Goal: Information Seeking & Learning: Learn about a topic

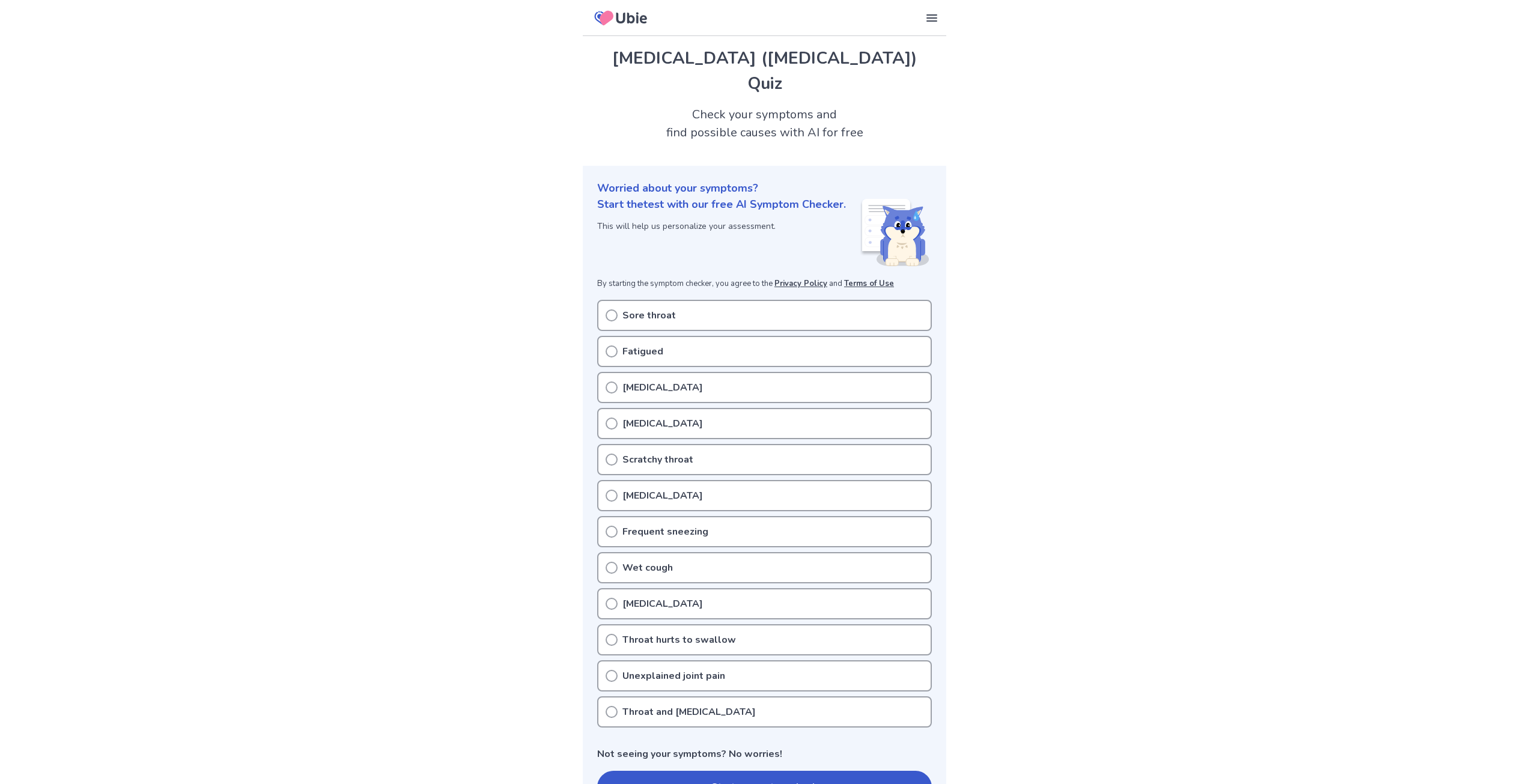
click at [612, 307] on div "Sore throat" at bounding box center [764, 315] width 334 height 31
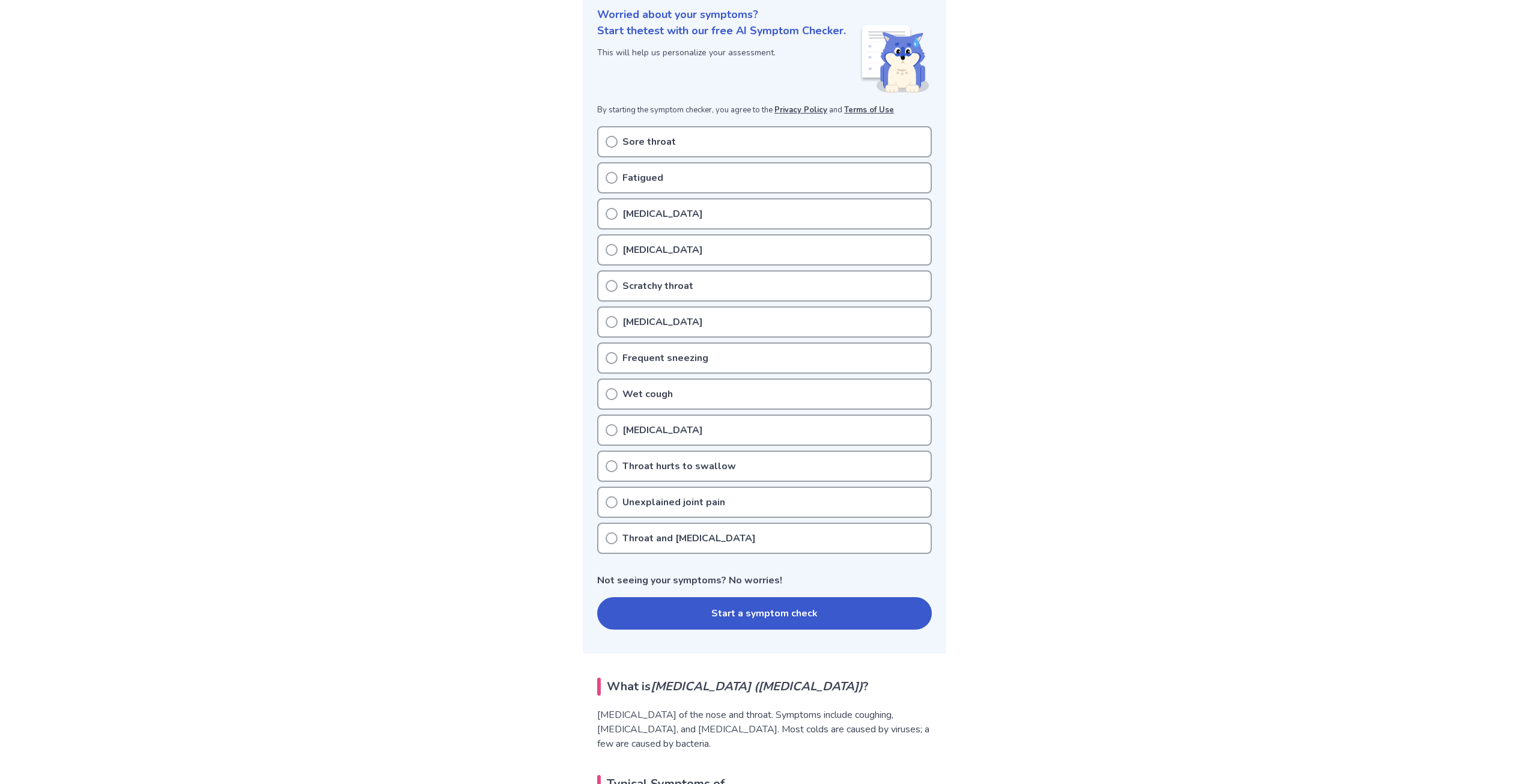
scroll to position [180, 0]
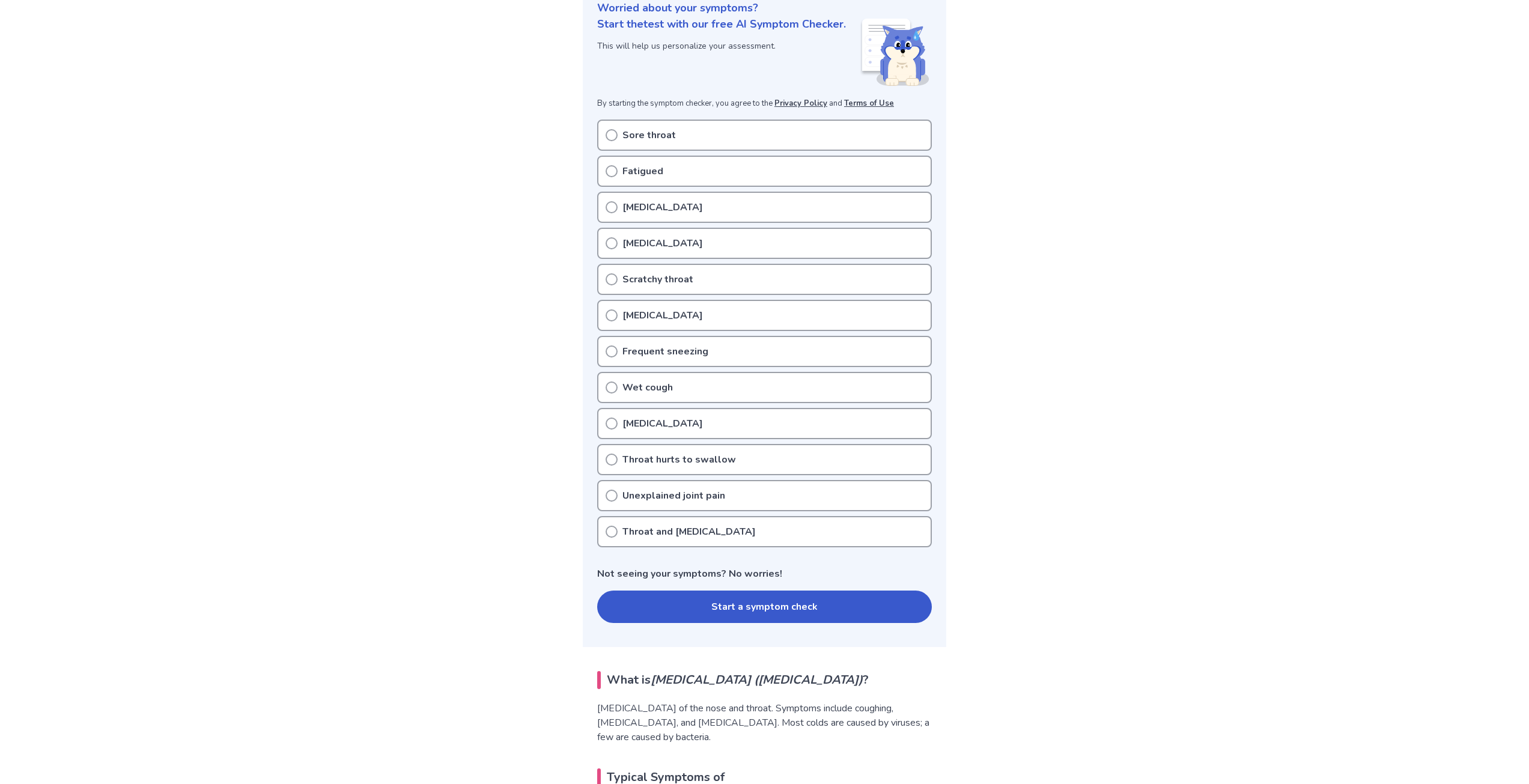
click at [612, 316] on icon at bounding box center [612, 316] width 12 height 12
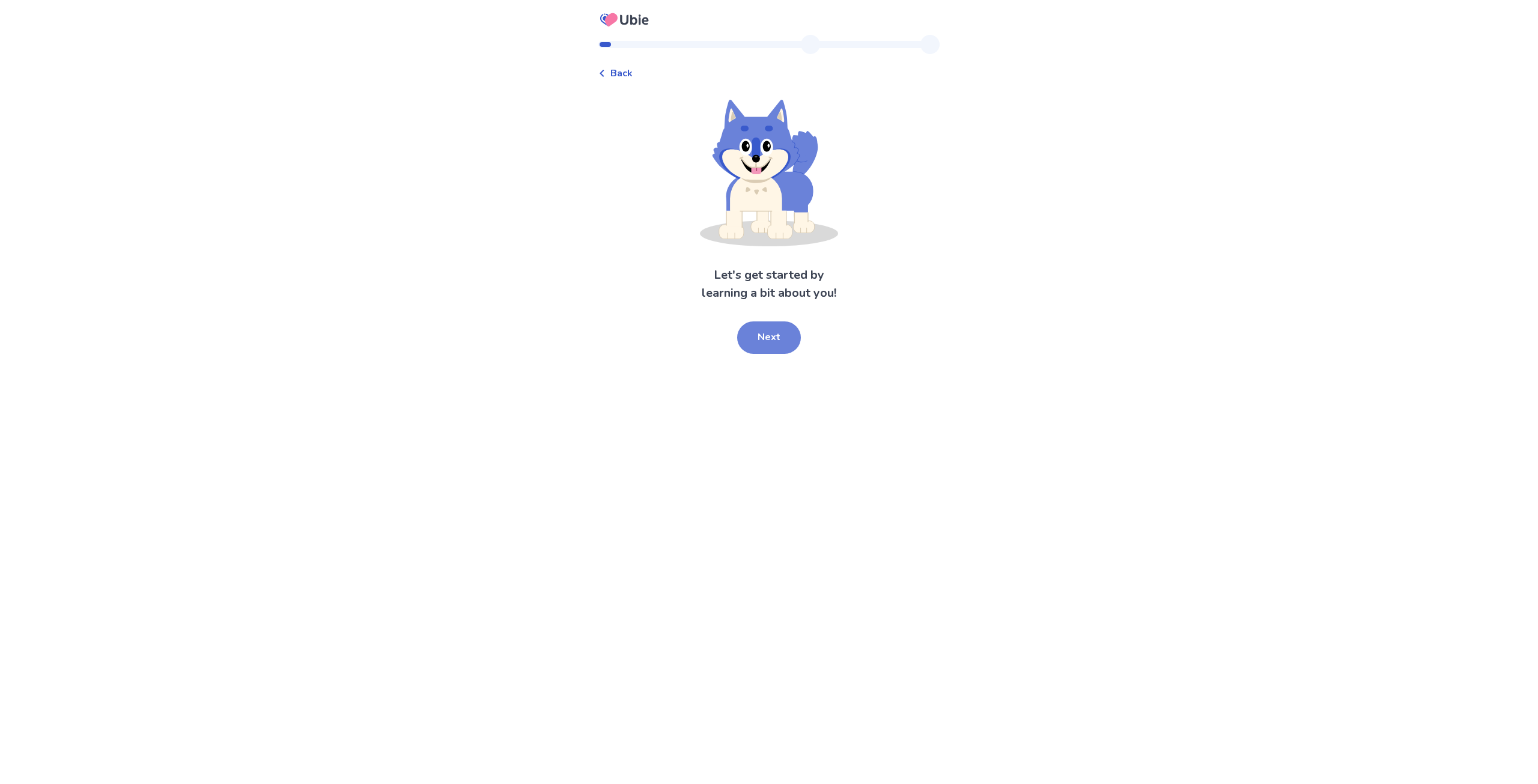
click at [789, 339] on button "Next" at bounding box center [769, 337] width 64 height 33
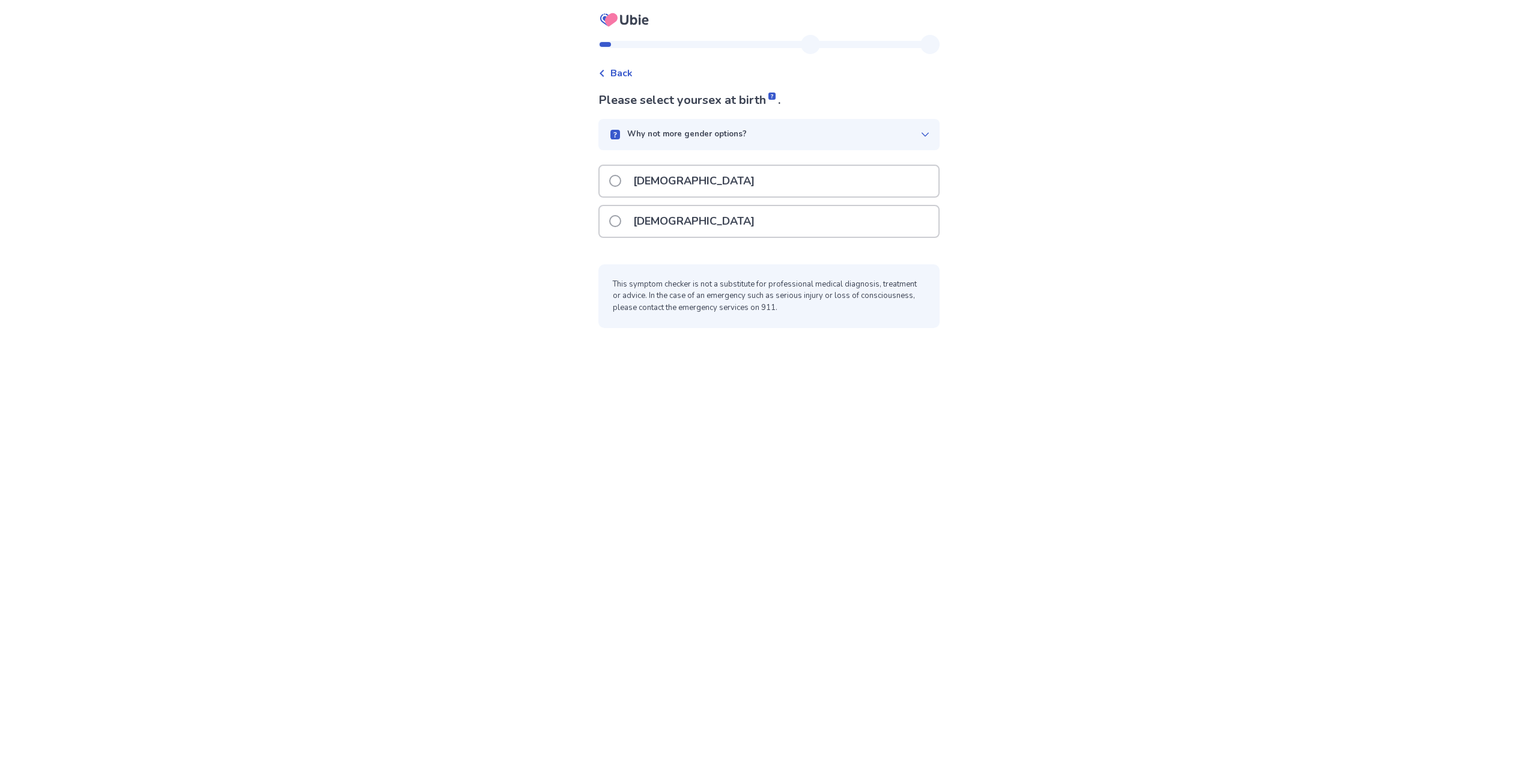
click at [621, 221] on span at bounding box center [616, 222] width 12 height 12
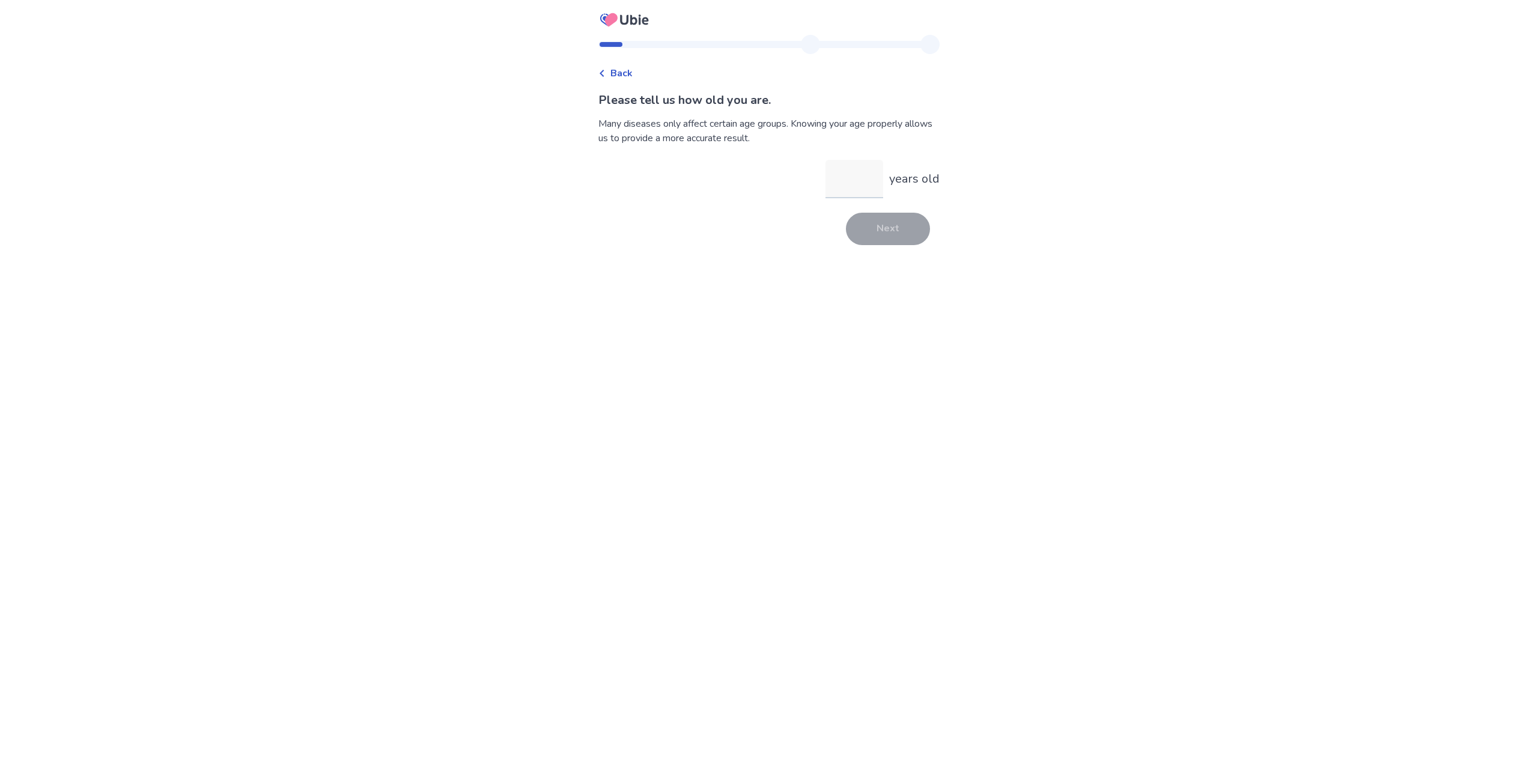
click at [864, 184] on input "years old" at bounding box center [854, 178] width 58 height 38
type input "**"
click at [878, 225] on button "Next" at bounding box center [888, 229] width 84 height 33
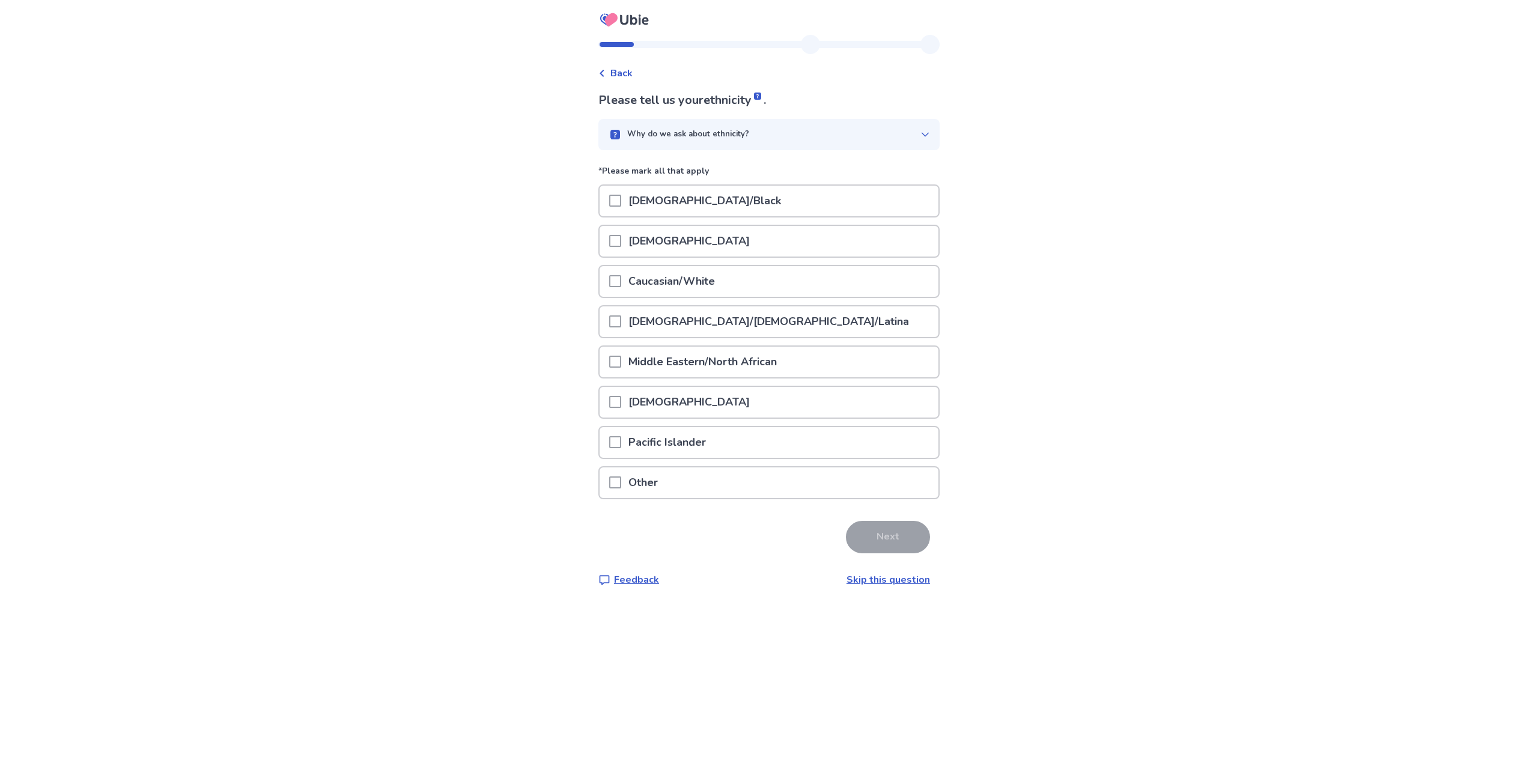
click at [622, 282] on span at bounding box center [616, 281] width 12 height 12
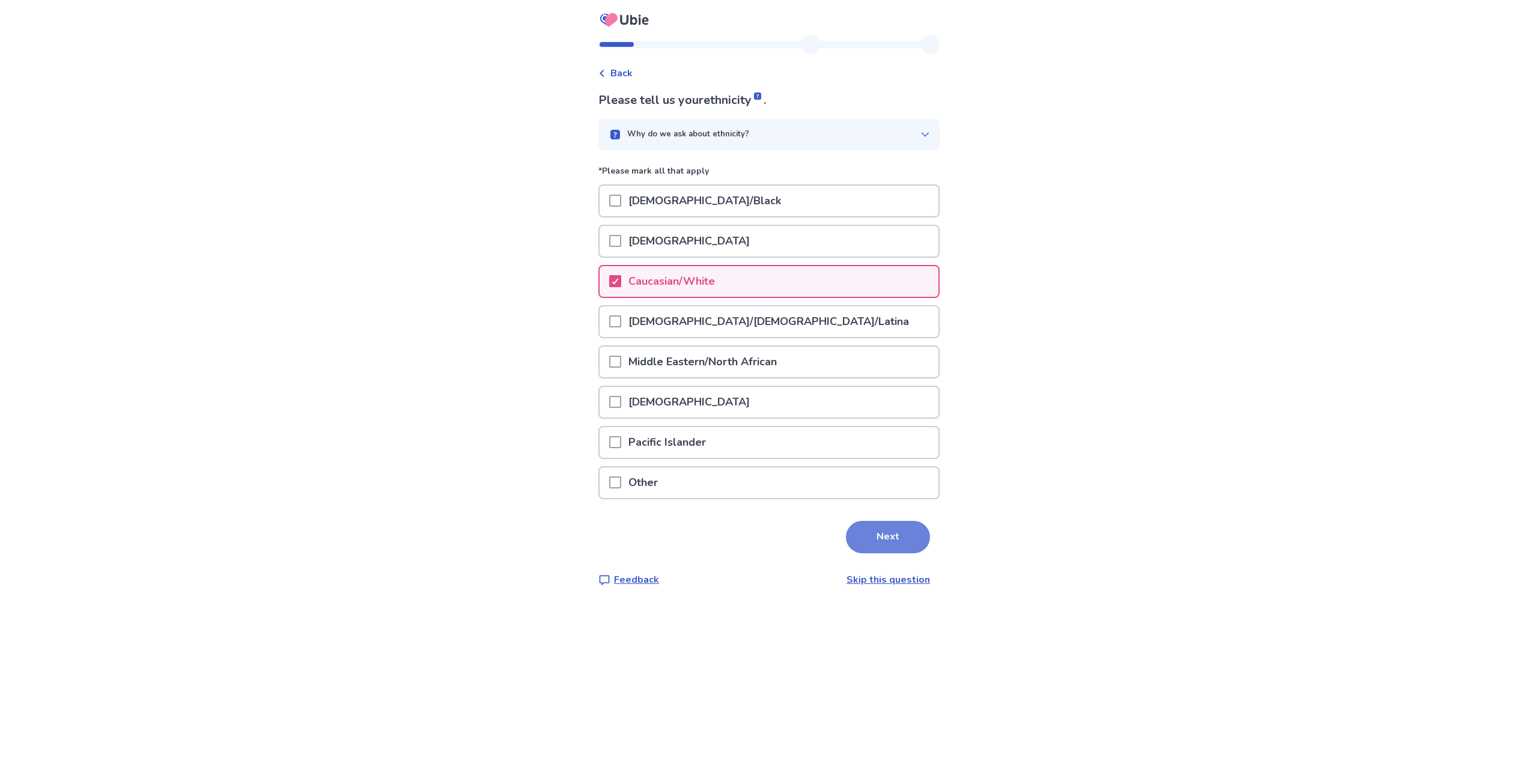
click at [899, 541] on button "Next" at bounding box center [888, 537] width 84 height 33
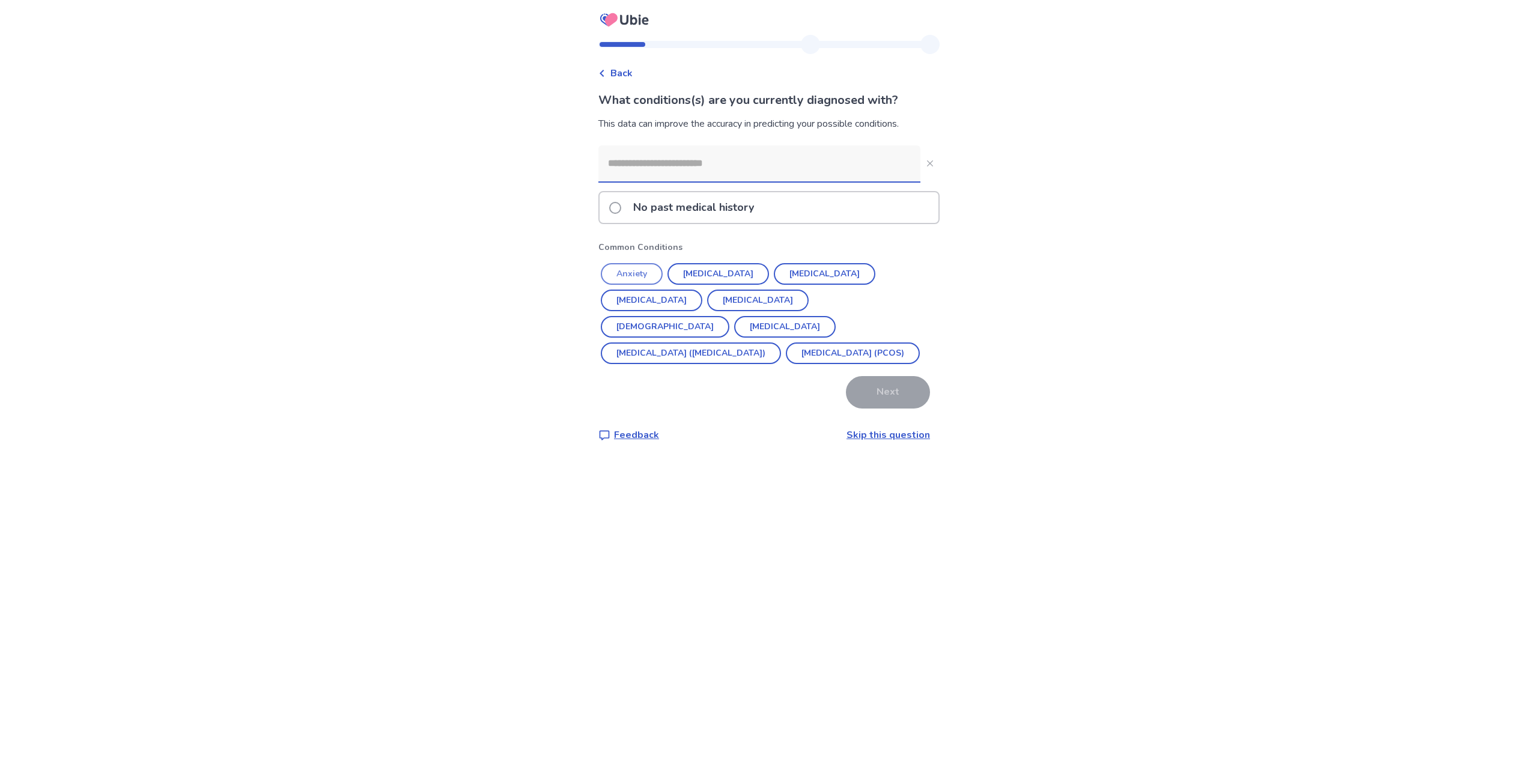
click at [634, 278] on button "Anxiety" at bounding box center [632, 274] width 62 height 21
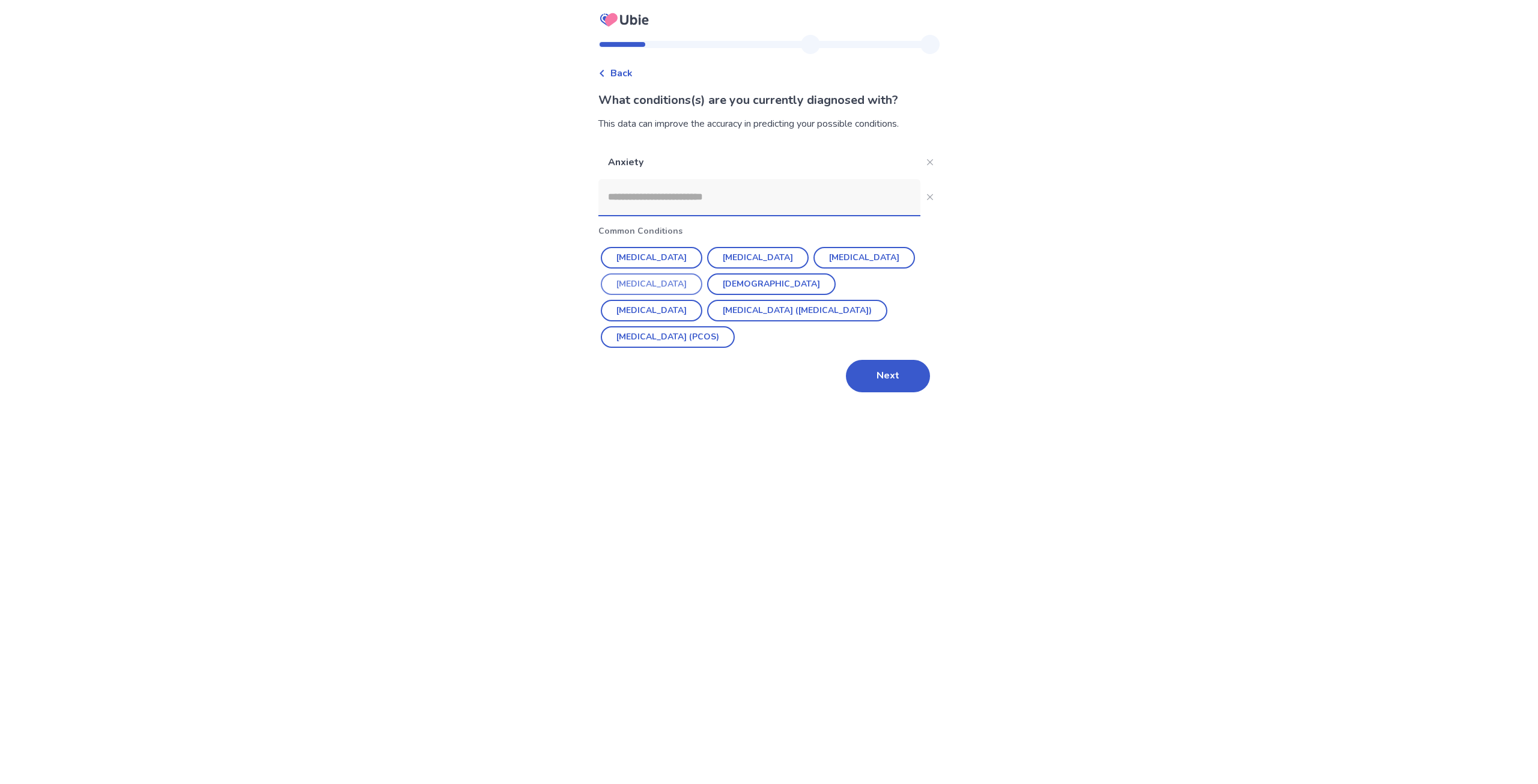
click at [653, 288] on button "Hypothyroidism" at bounding box center [651, 284] width 101 height 21
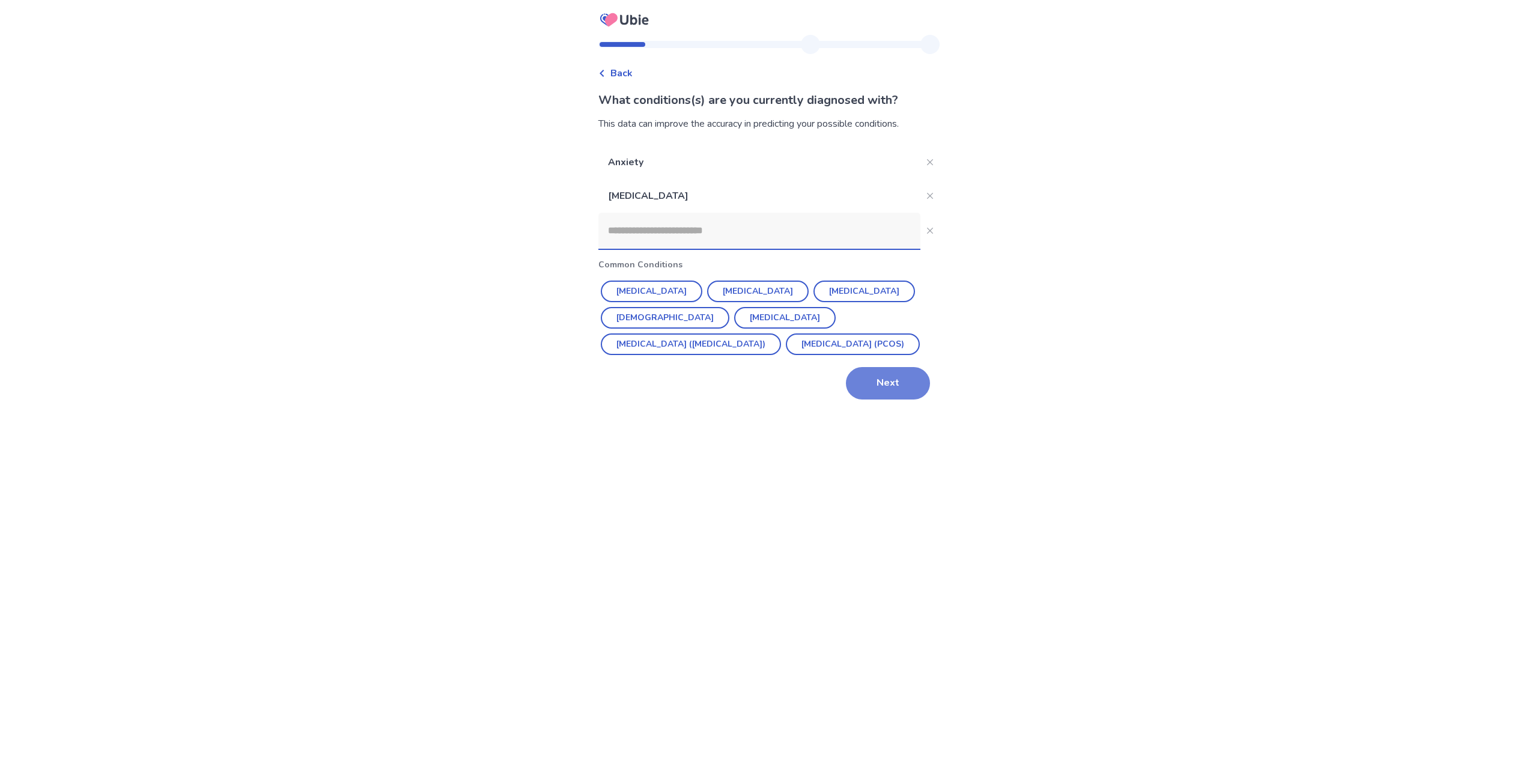
click at [881, 383] on button "Next" at bounding box center [888, 383] width 84 height 33
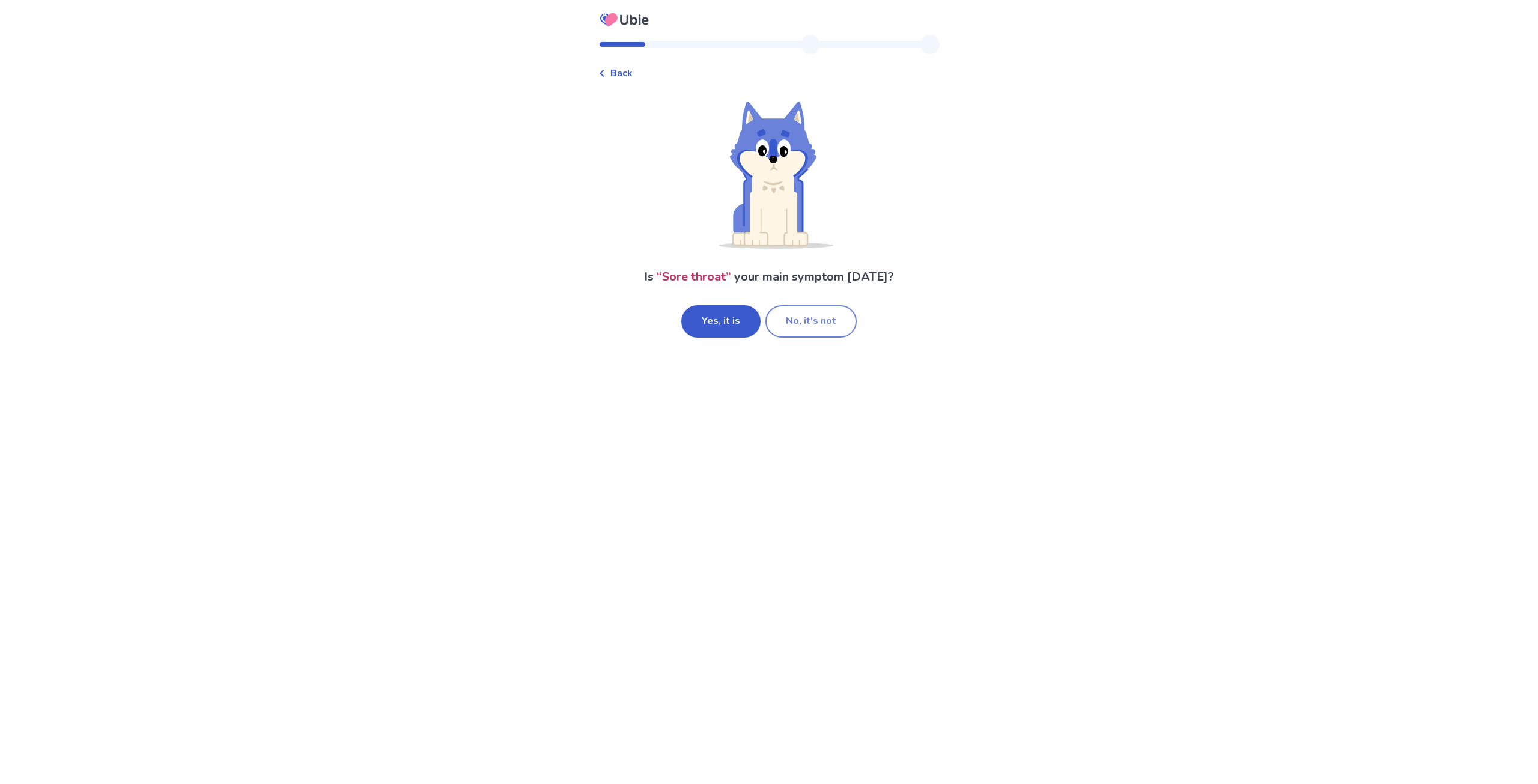
click at [804, 330] on button "No, it's not" at bounding box center [811, 321] width 91 height 33
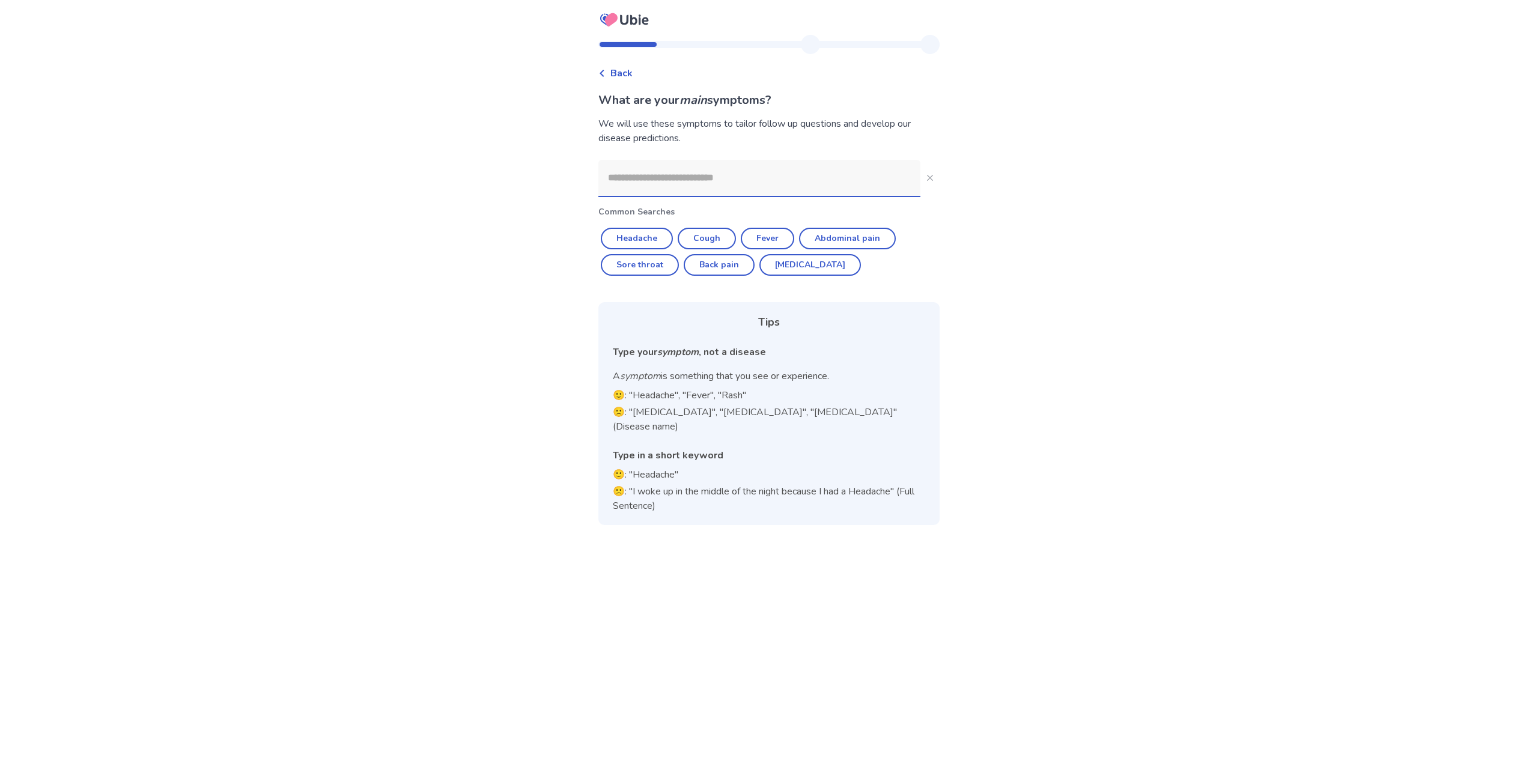
click at [624, 68] on span "Back" at bounding box center [621, 74] width 22 height 14
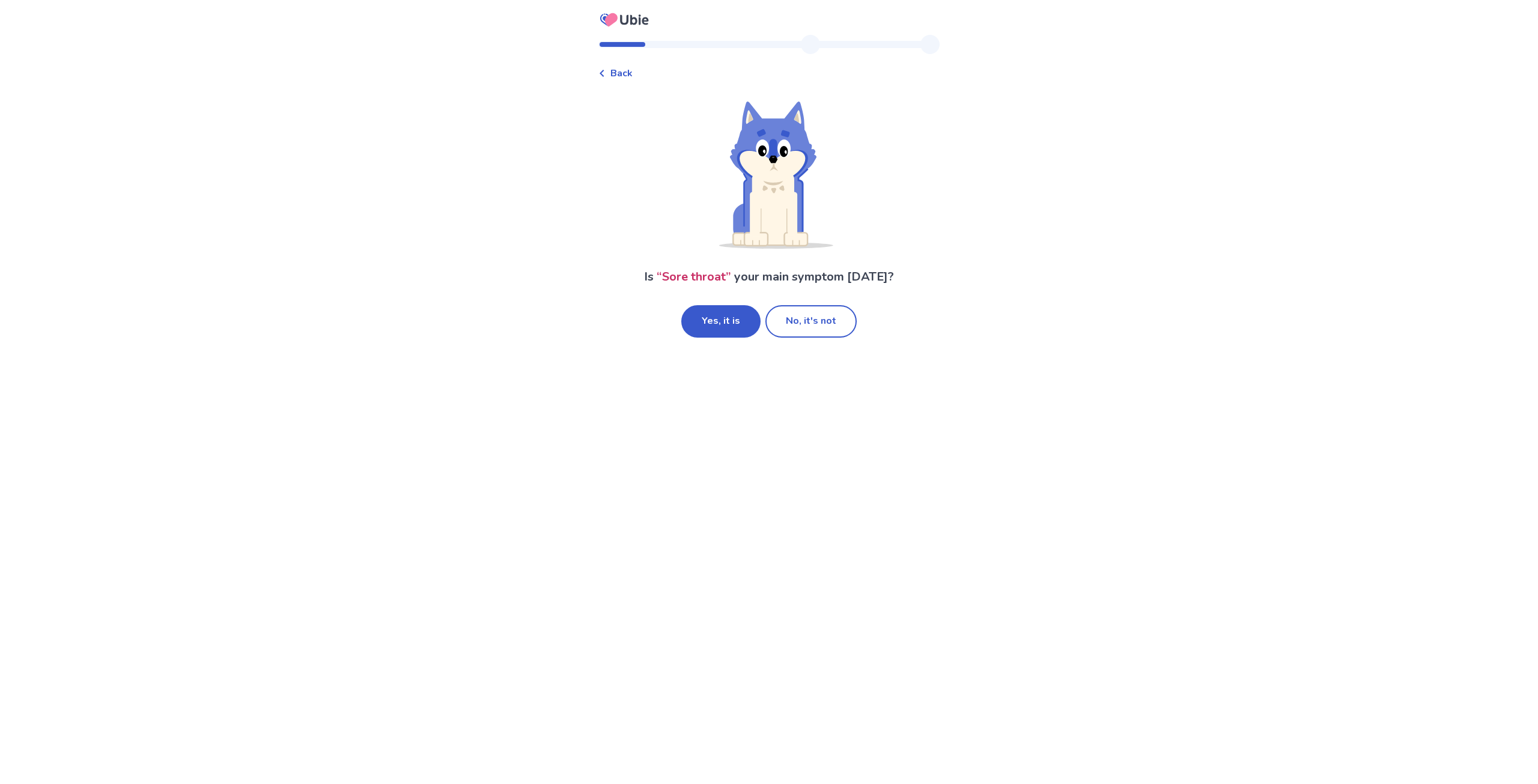
click at [626, 73] on span "Back" at bounding box center [621, 74] width 22 height 14
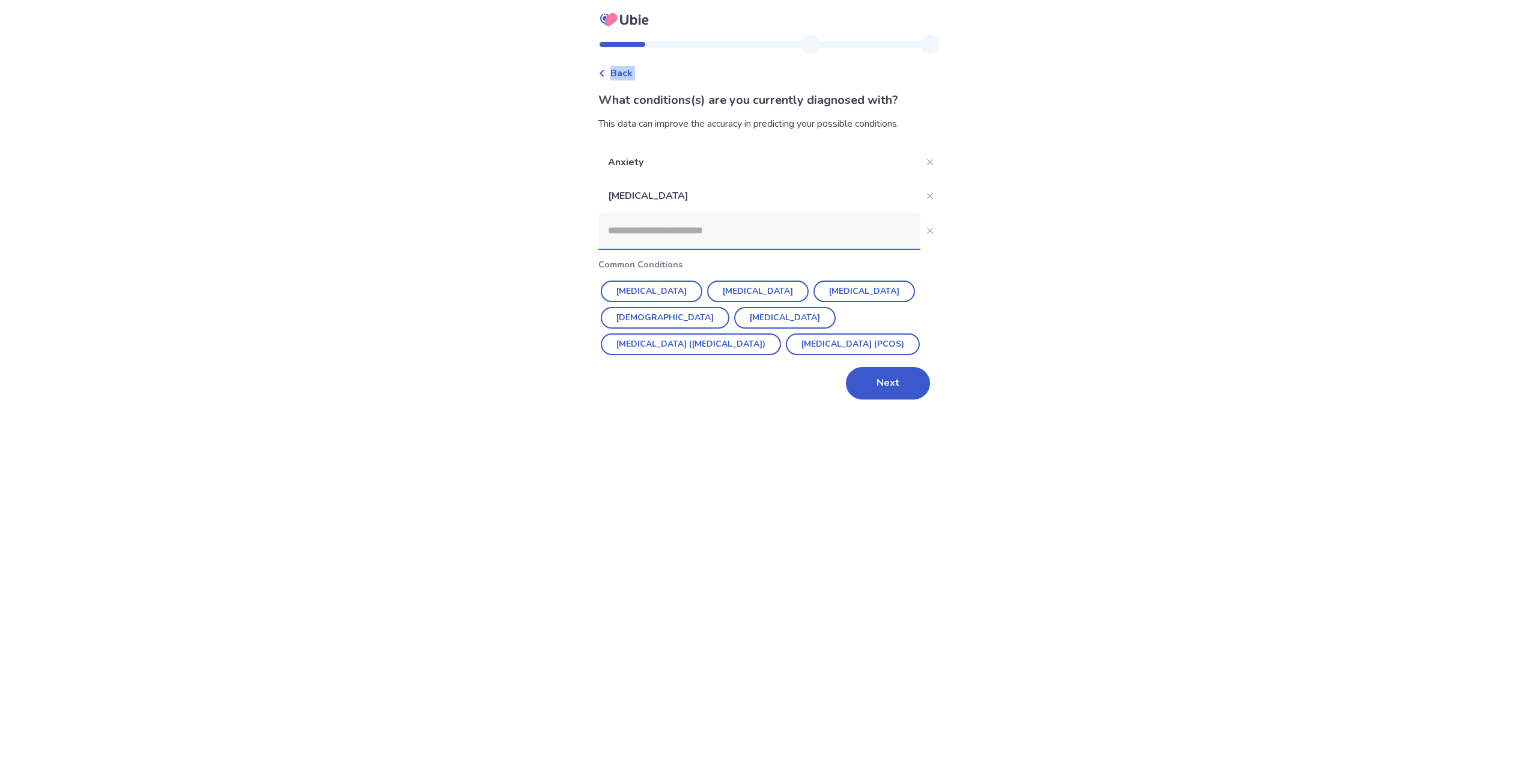
click at [626, 73] on span "Back" at bounding box center [621, 74] width 22 height 14
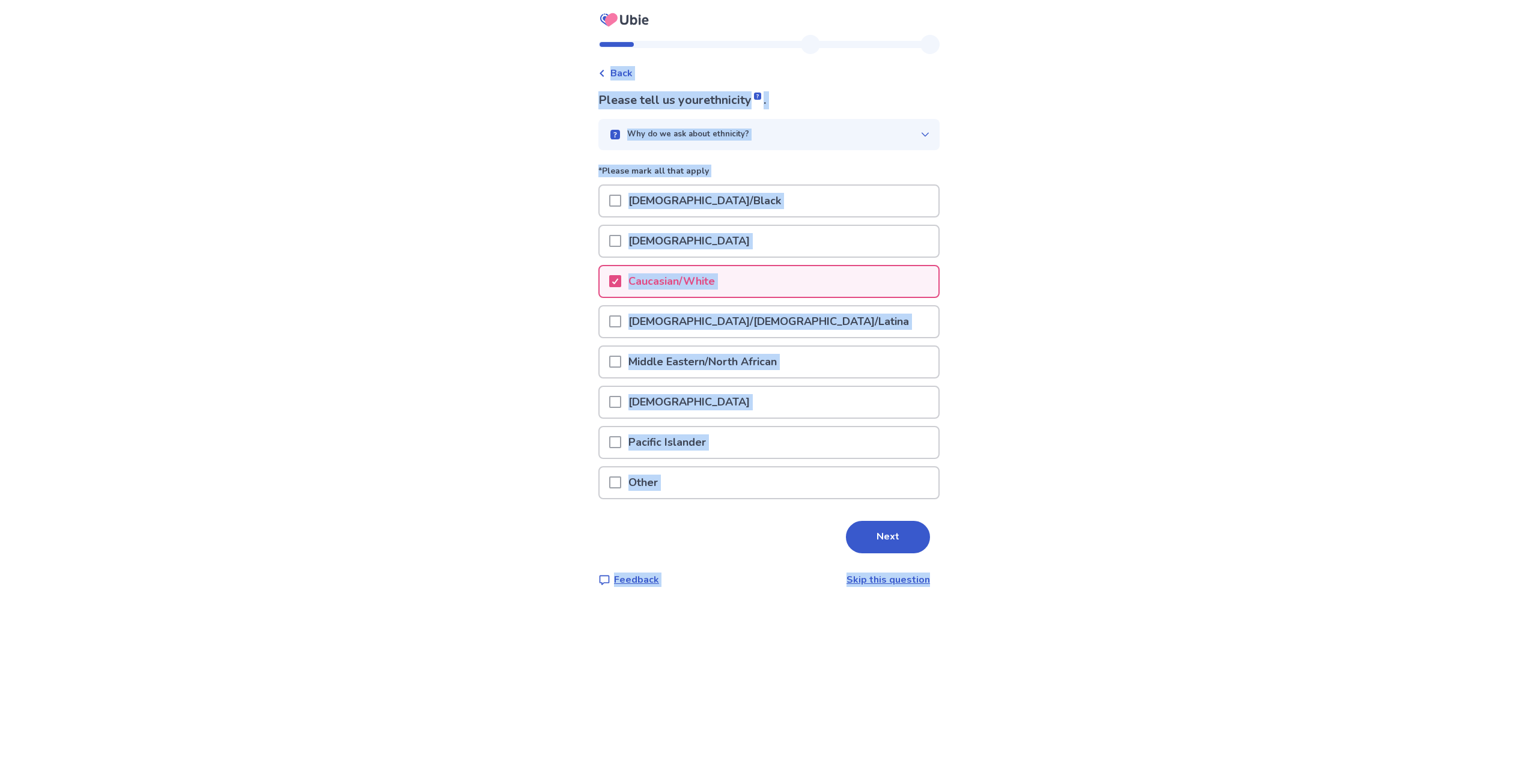
click at [626, 73] on span "Back" at bounding box center [621, 74] width 22 height 14
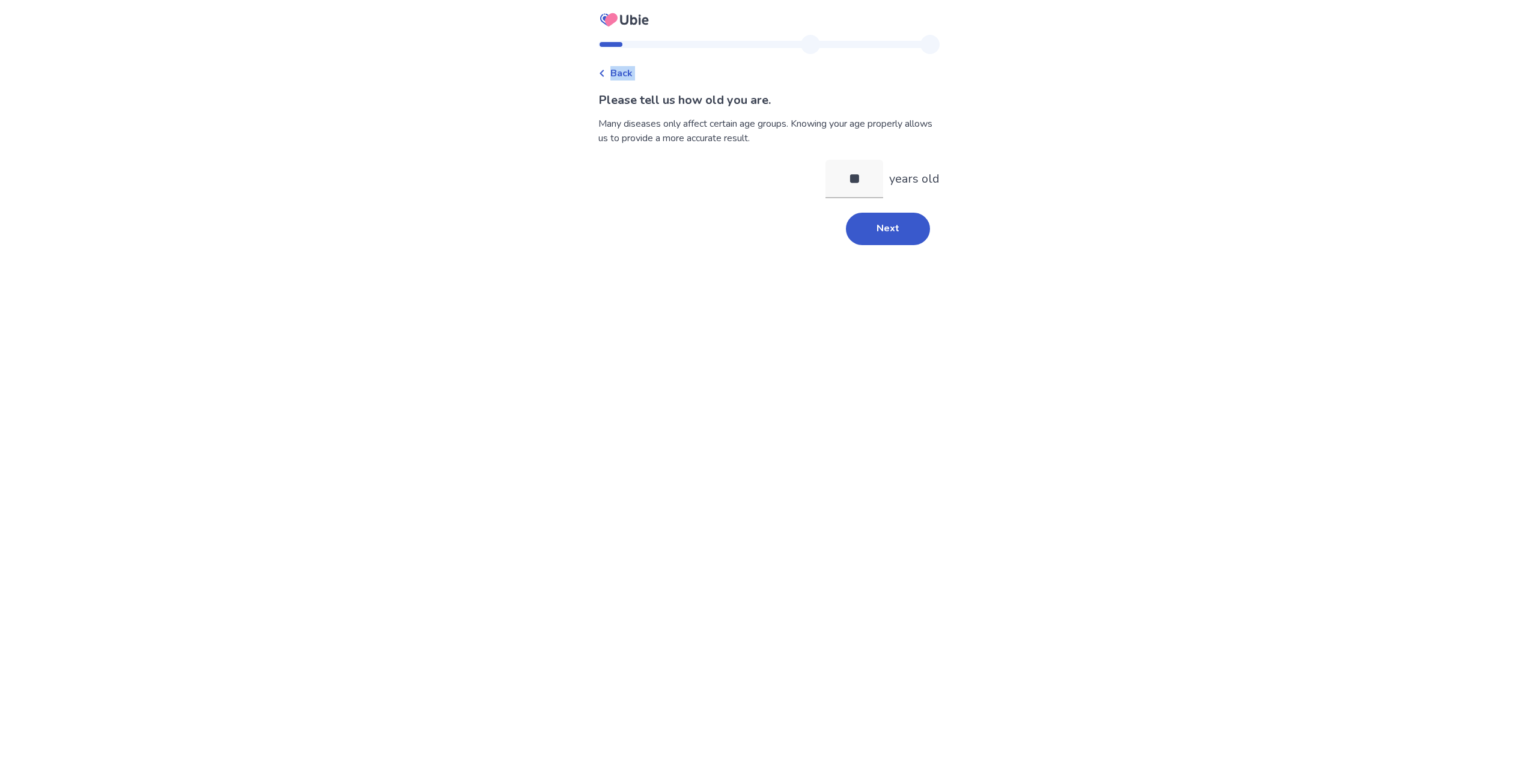
click at [626, 73] on span "Back" at bounding box center [621, 74] width 22 height 14
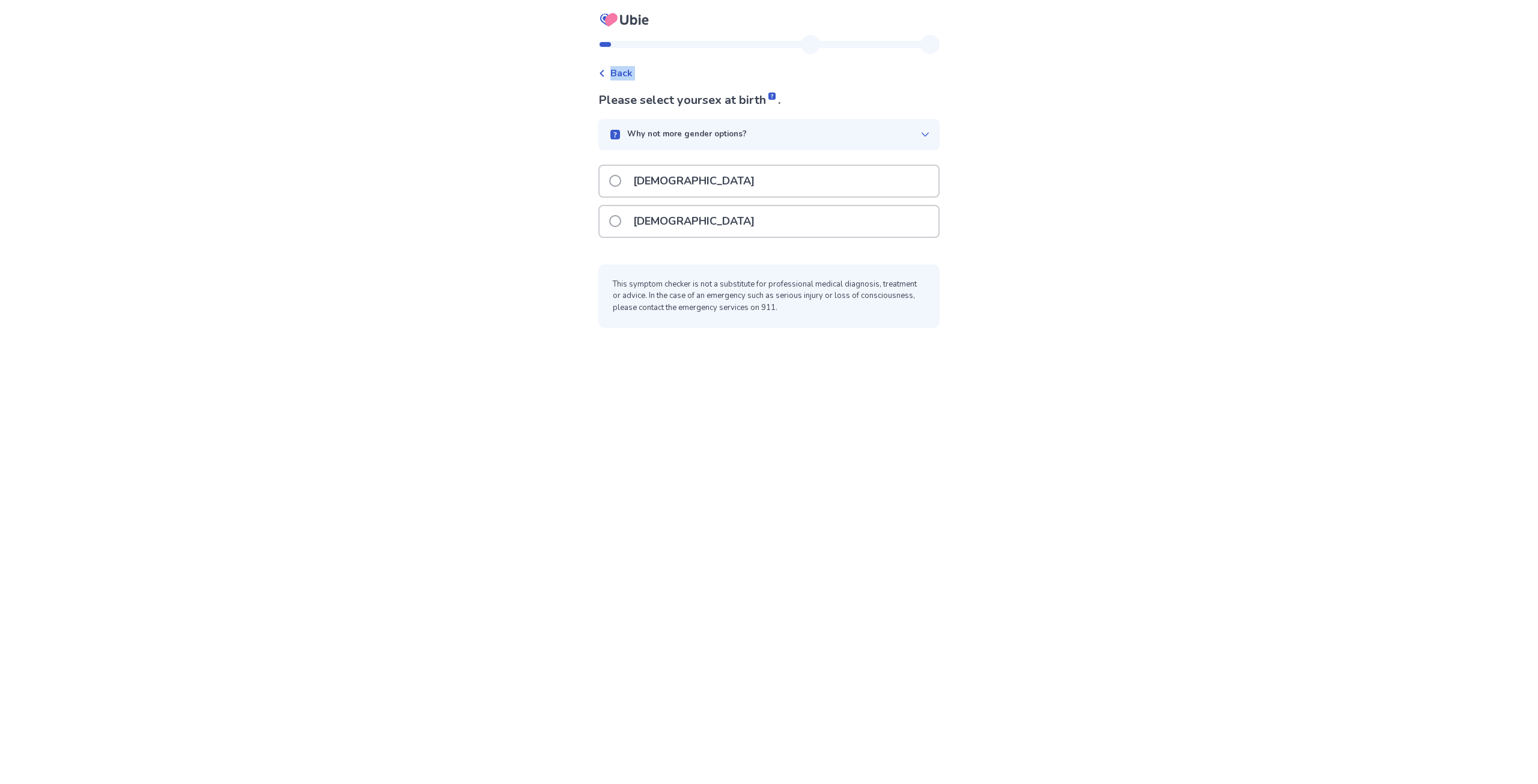
click at [626, 73] on span "Back" at bounding box center [621, 74] width 22 height 14
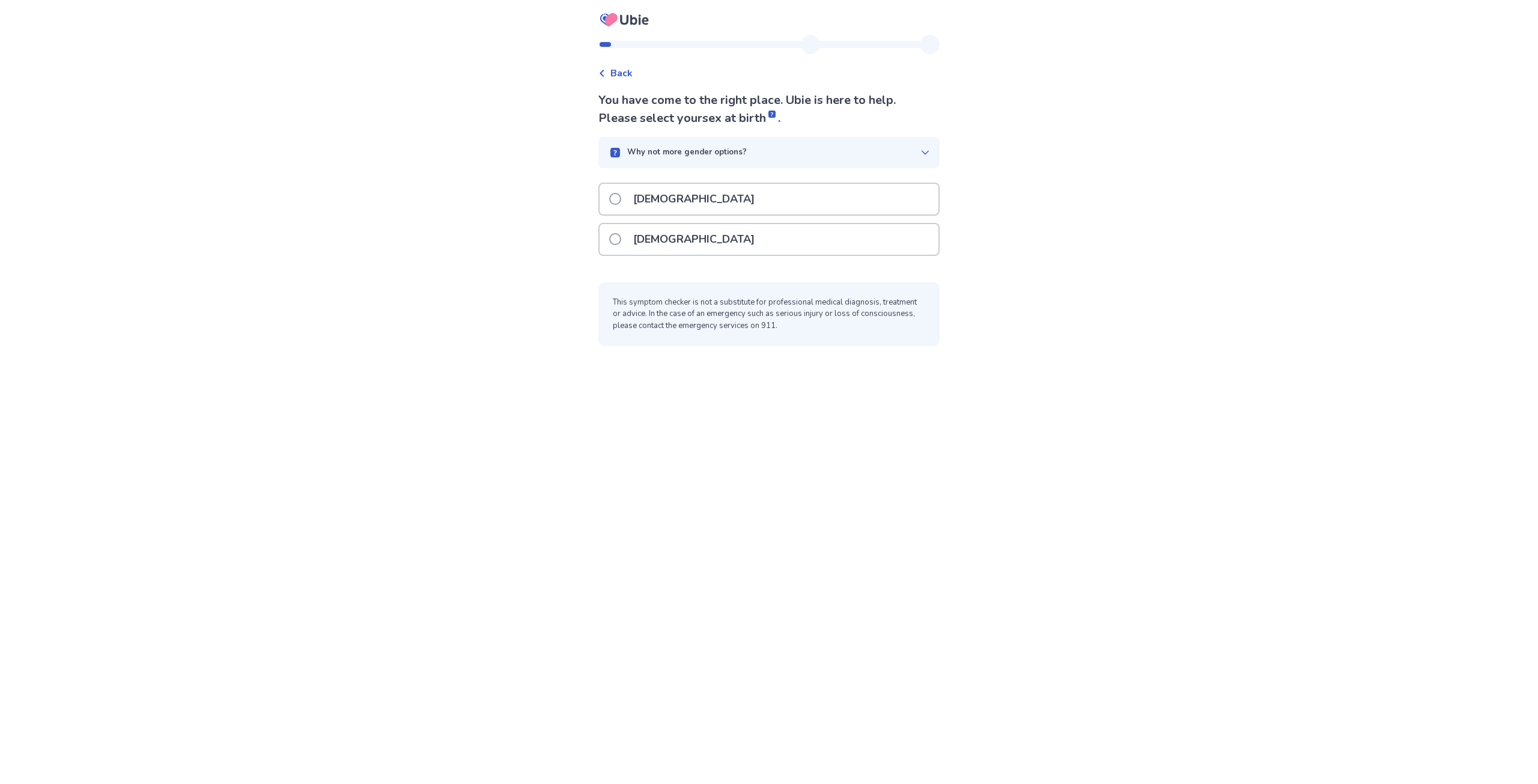
click at [621, 244] on span at bounding box center [616, 239] width 12 height 12
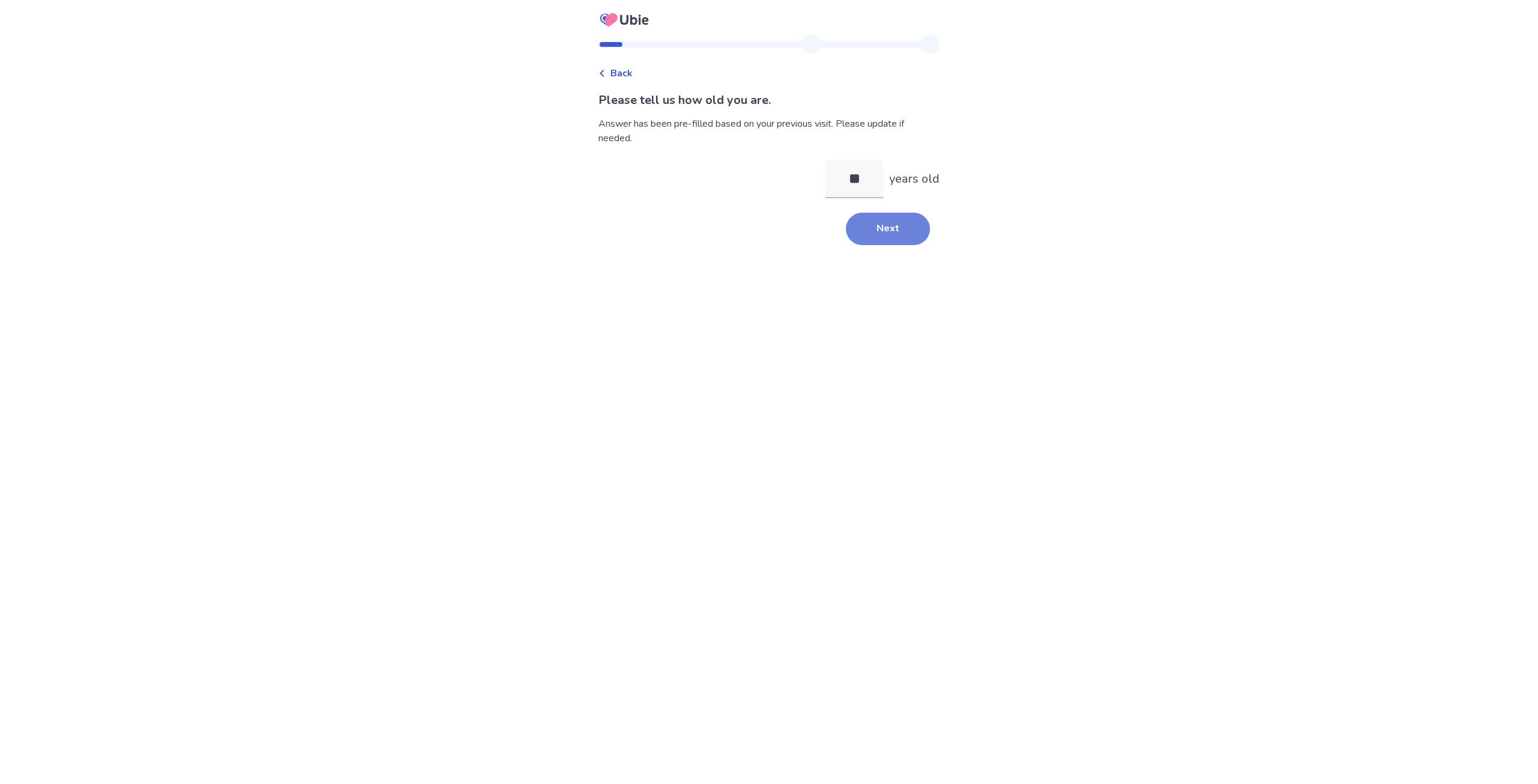
click at [867, 231] on button "Next" at bounding box center [888, 229] width 84 height 33
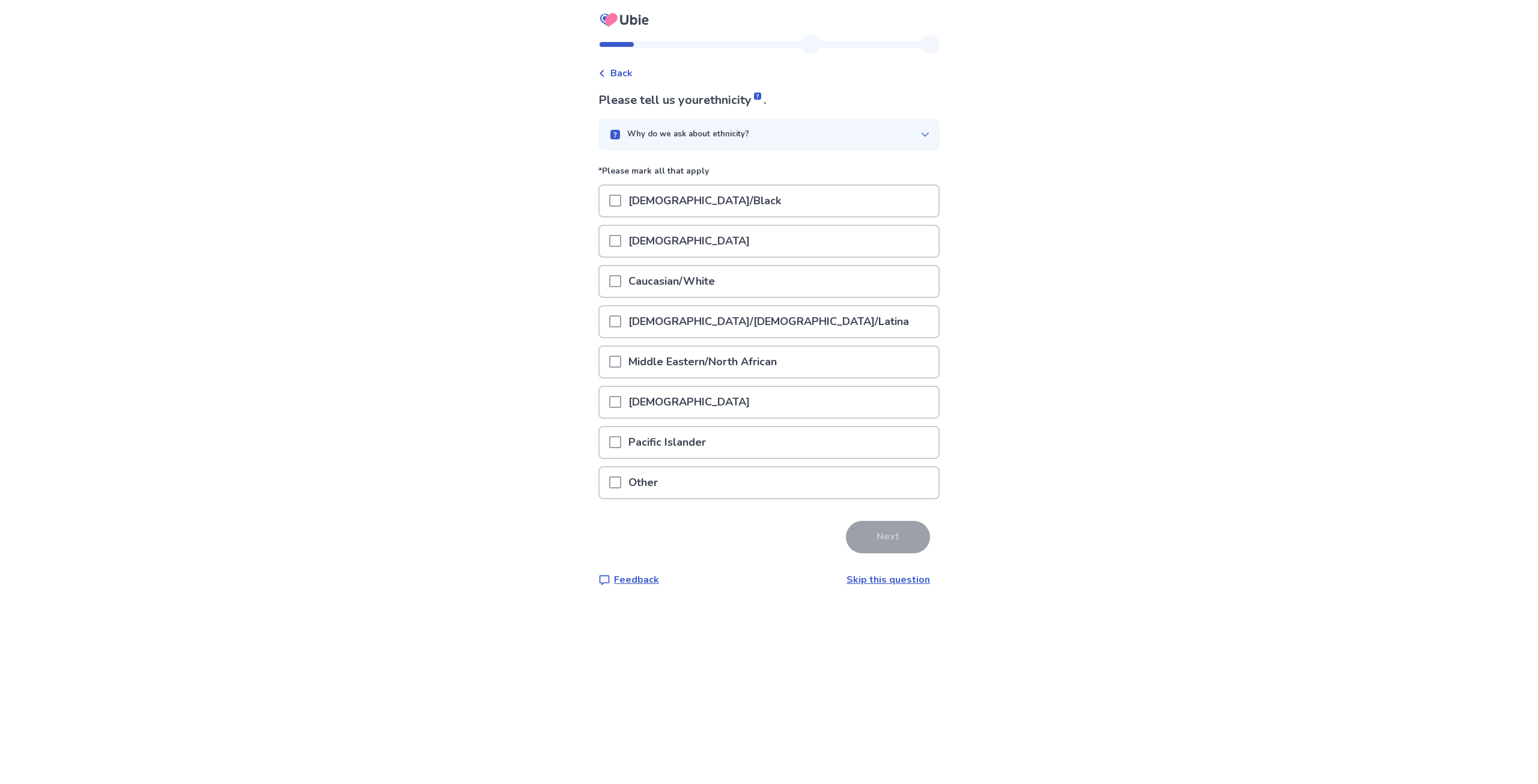
click at [893, 569] on div "Please tell us your ethnicity . Why do we ask about ethnicity? *Please mark all…" at bounding box center [769, 339] width 341 height 496
click at [893, 581] on link "Skip this question" at bounding box center [889, 579] width 83 height 13
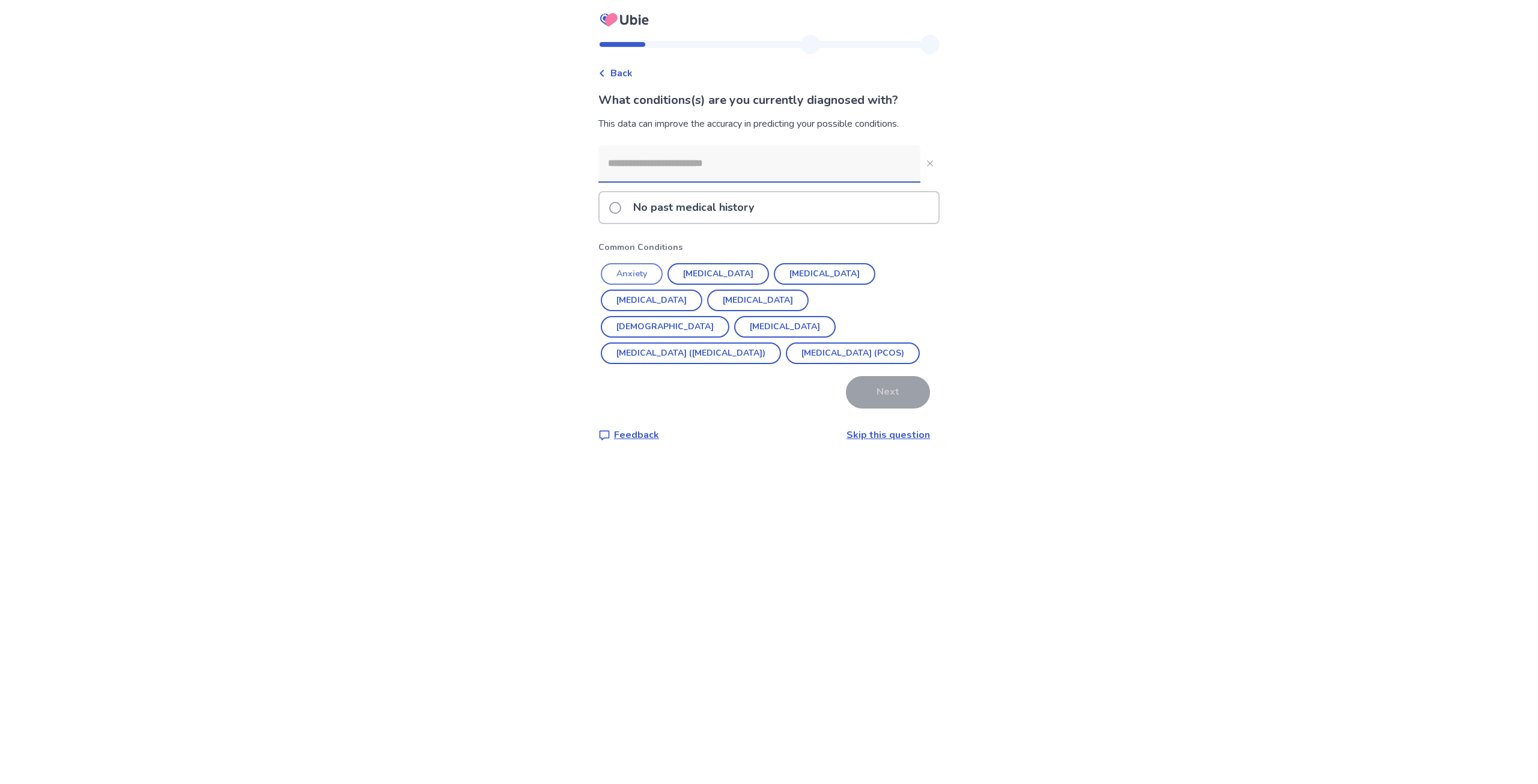
click at [641, 273] on button "Anxiety" at bounding box center [632, 274] width 62 height 21
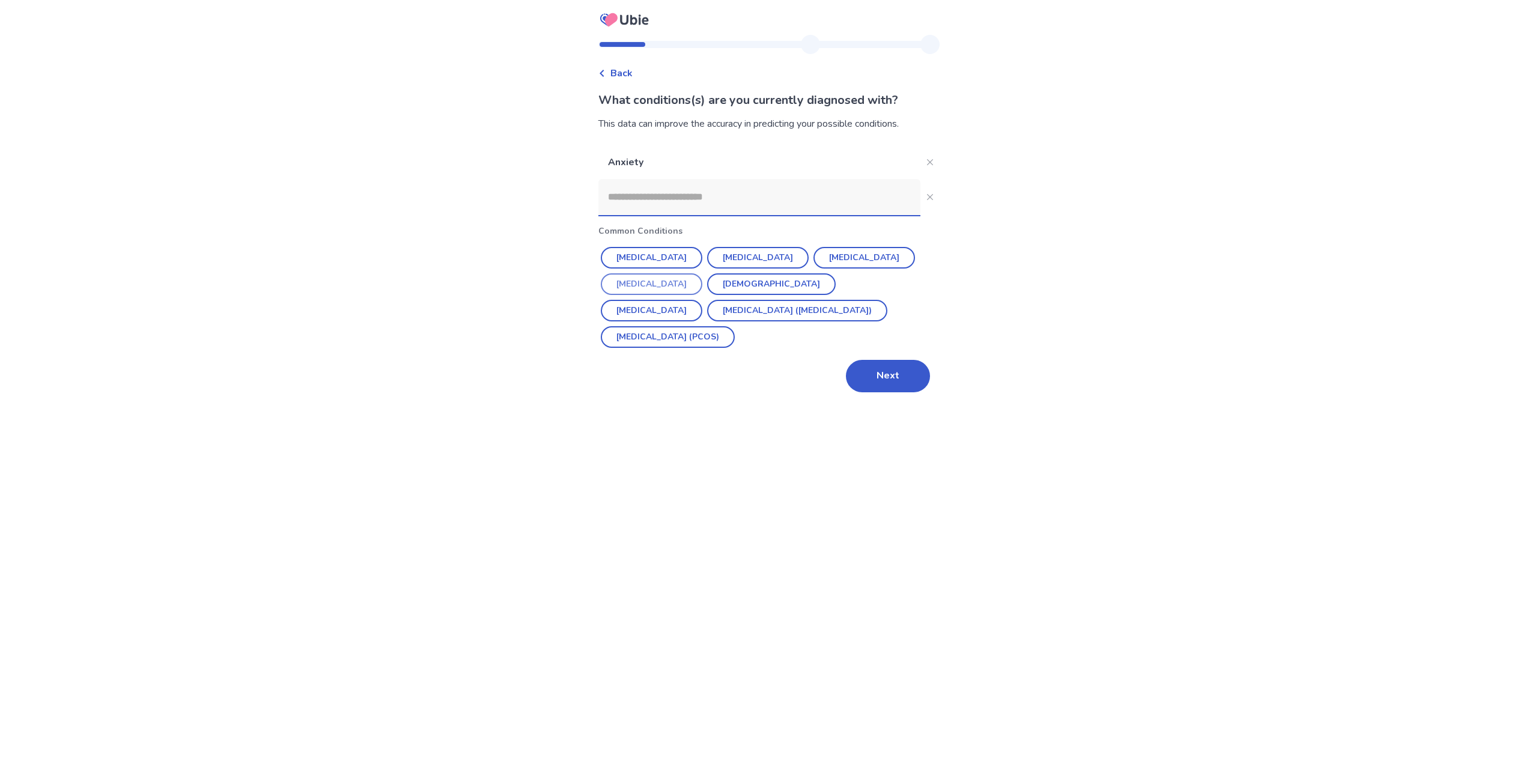
click at [648, 280] on button "Hypothyroidism" at bounding box center [651, 284] width 101 height 21
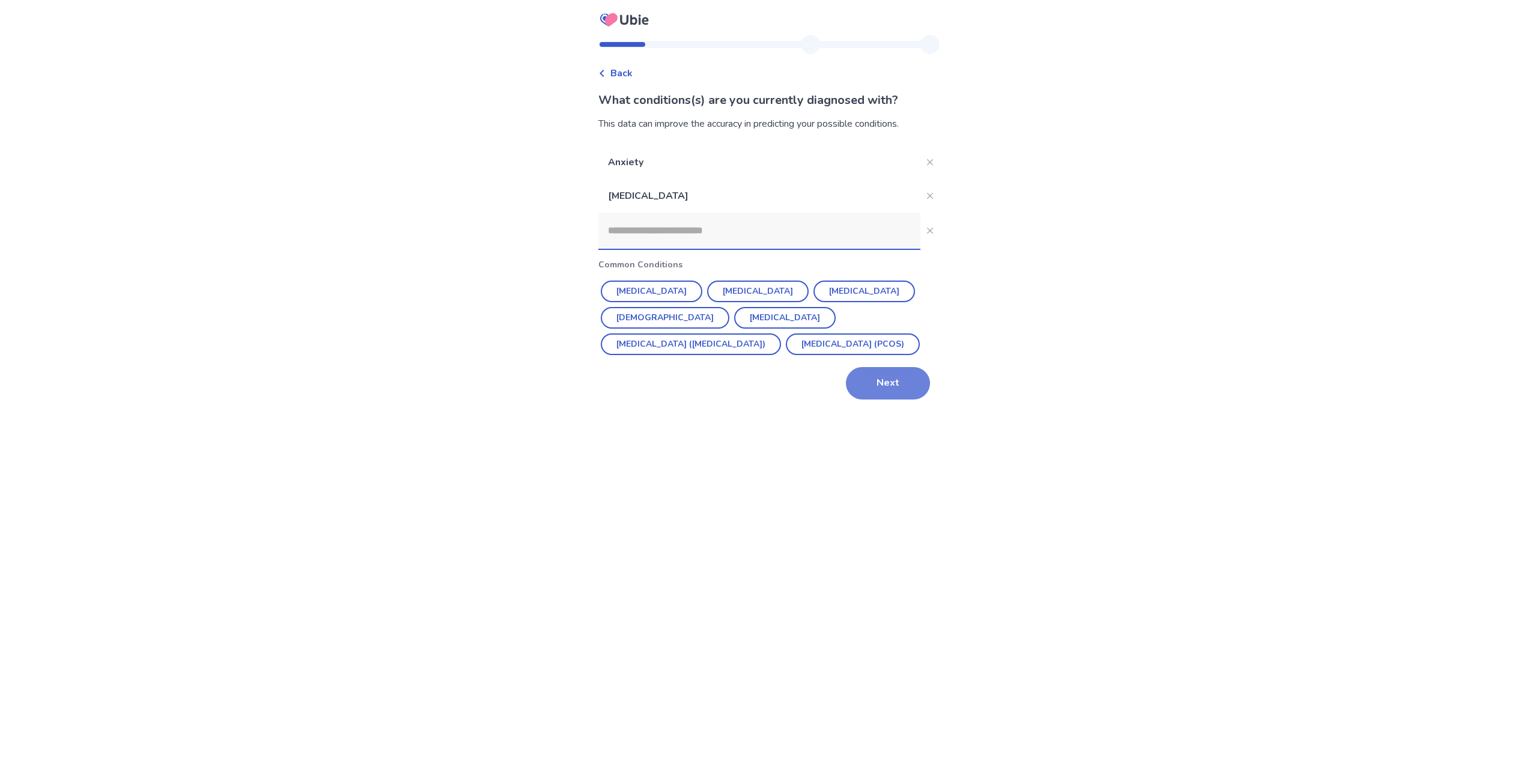
click at [875, 375] on button "Next" at bounding box center [888, 383] width 84 height 33
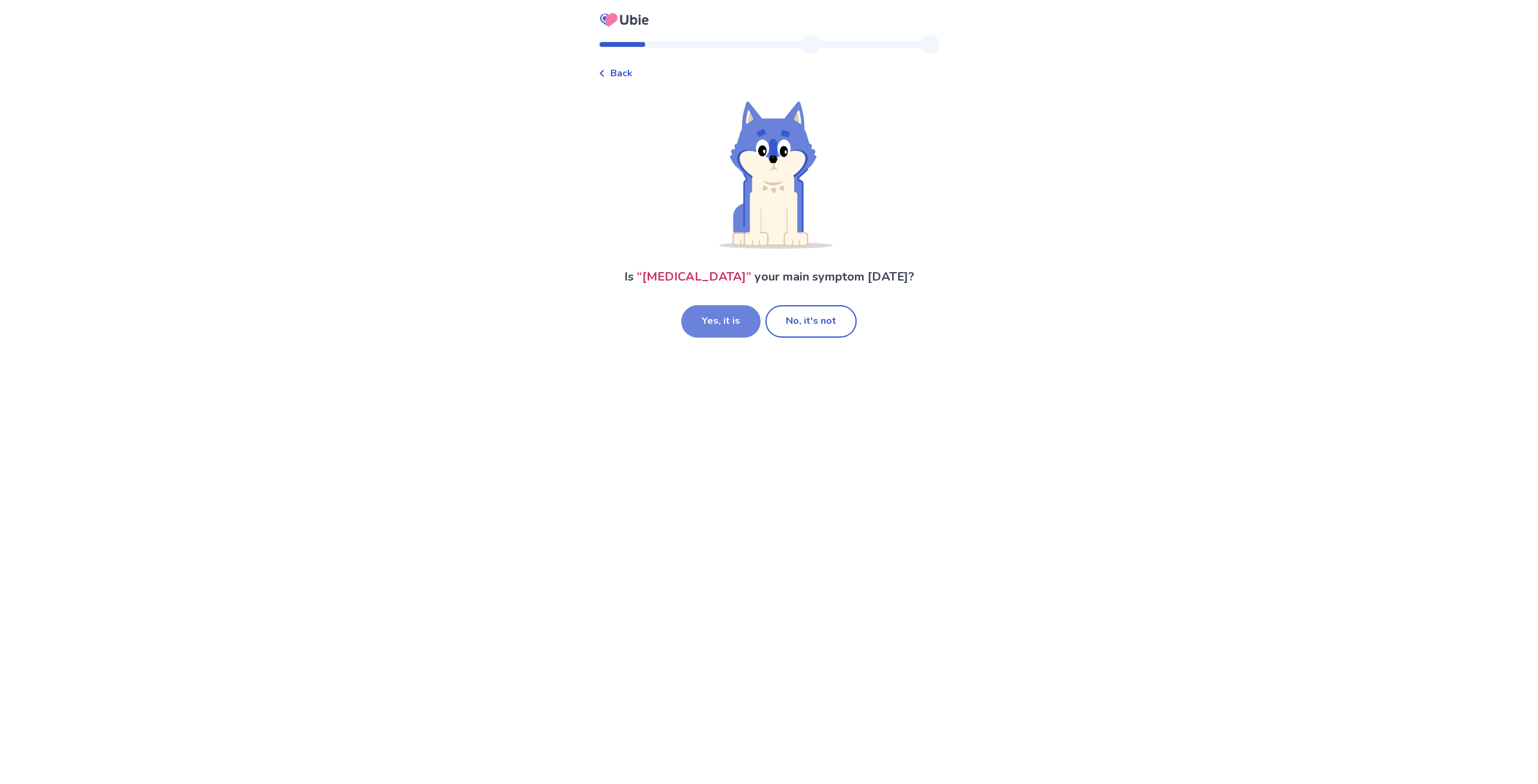
click at [729, 317] on button "Yes, it is" at bounding box center [720, 321] width 79 height 33
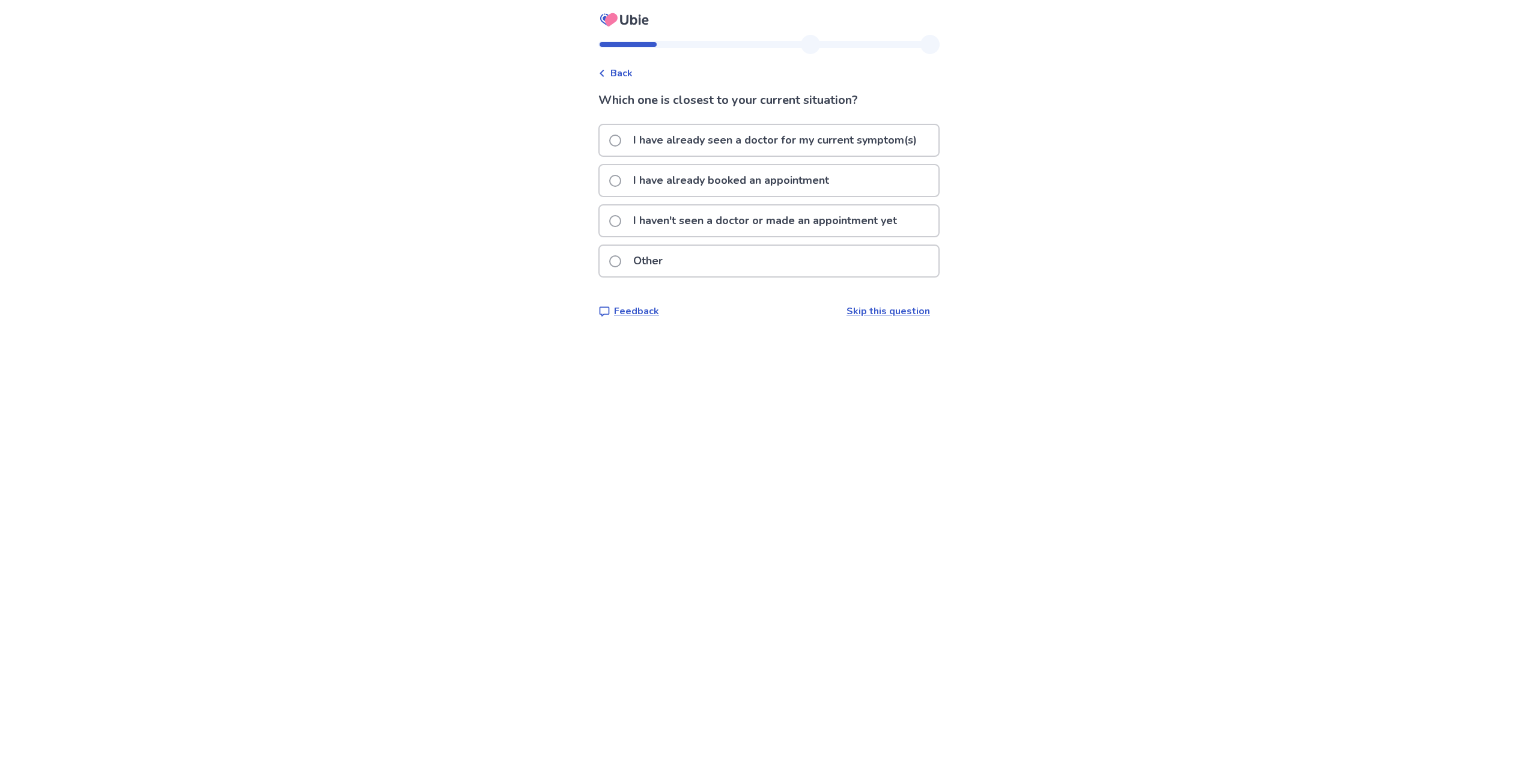
click at [620, 217] on span at bounding box center [616, 222] width 12 height 12
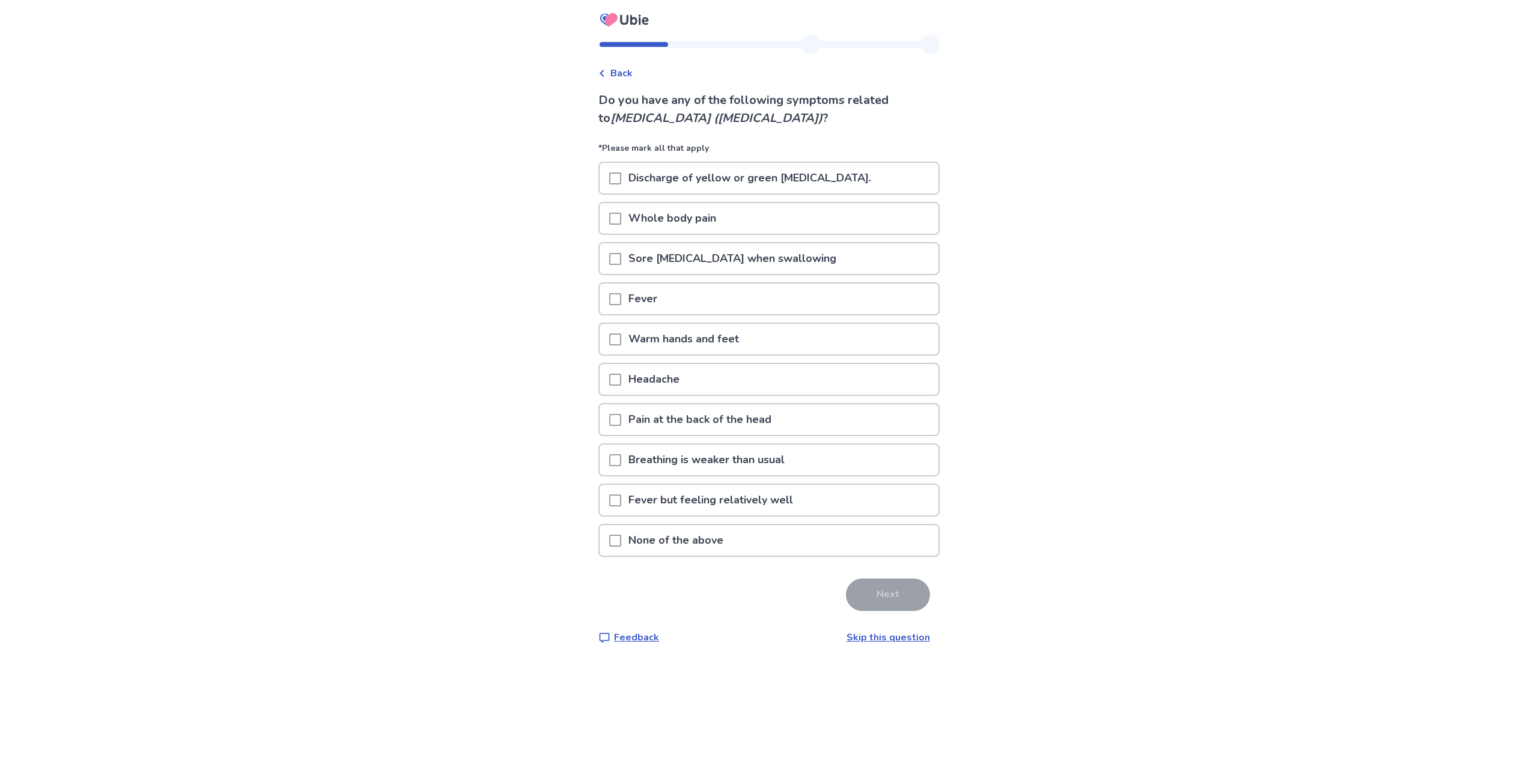
click at [622, 540] on span at bounding box center [616, 541] width 12 height 12
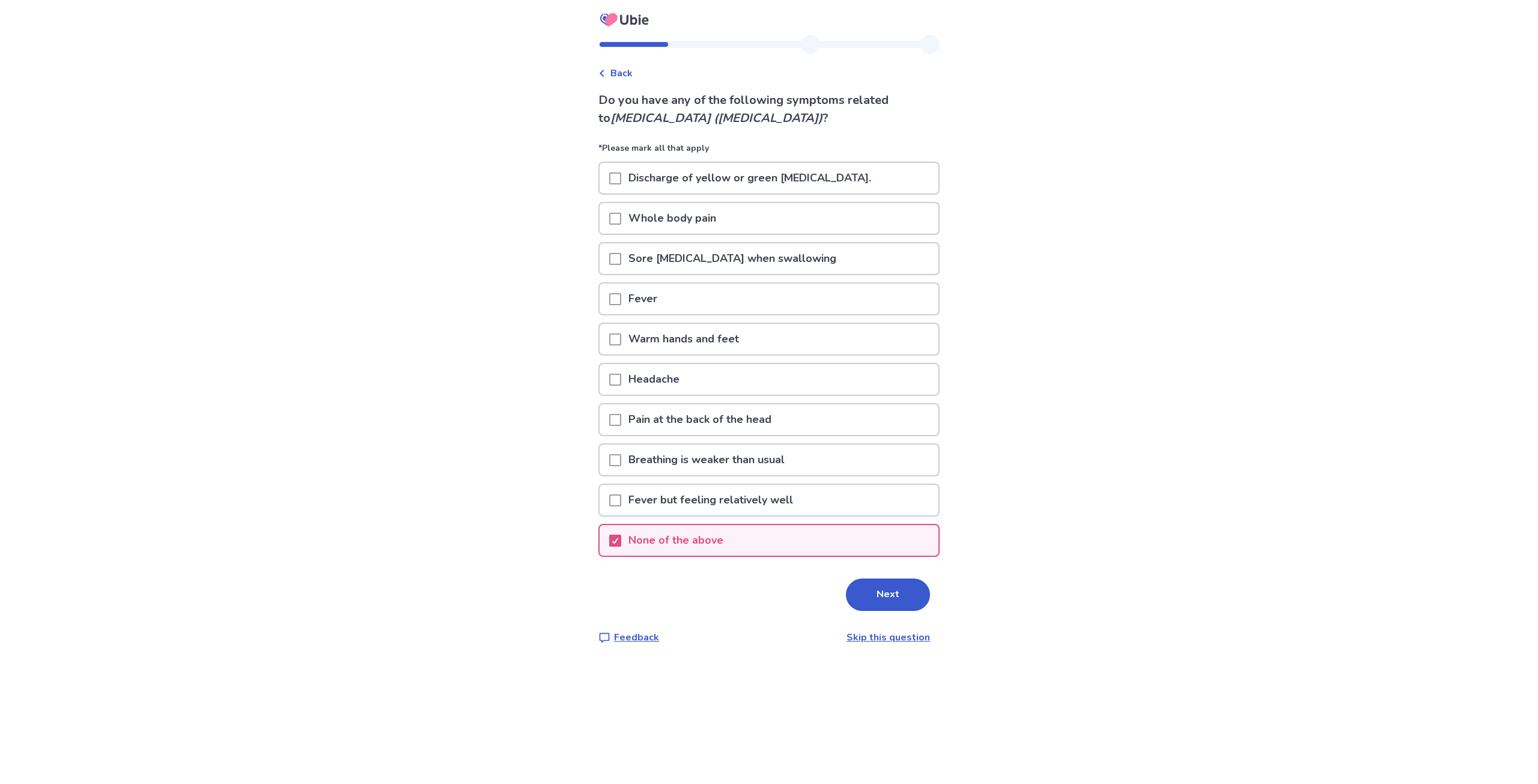
click at [622, 180] on span at bounding box center [616, 178] width 12 height 12
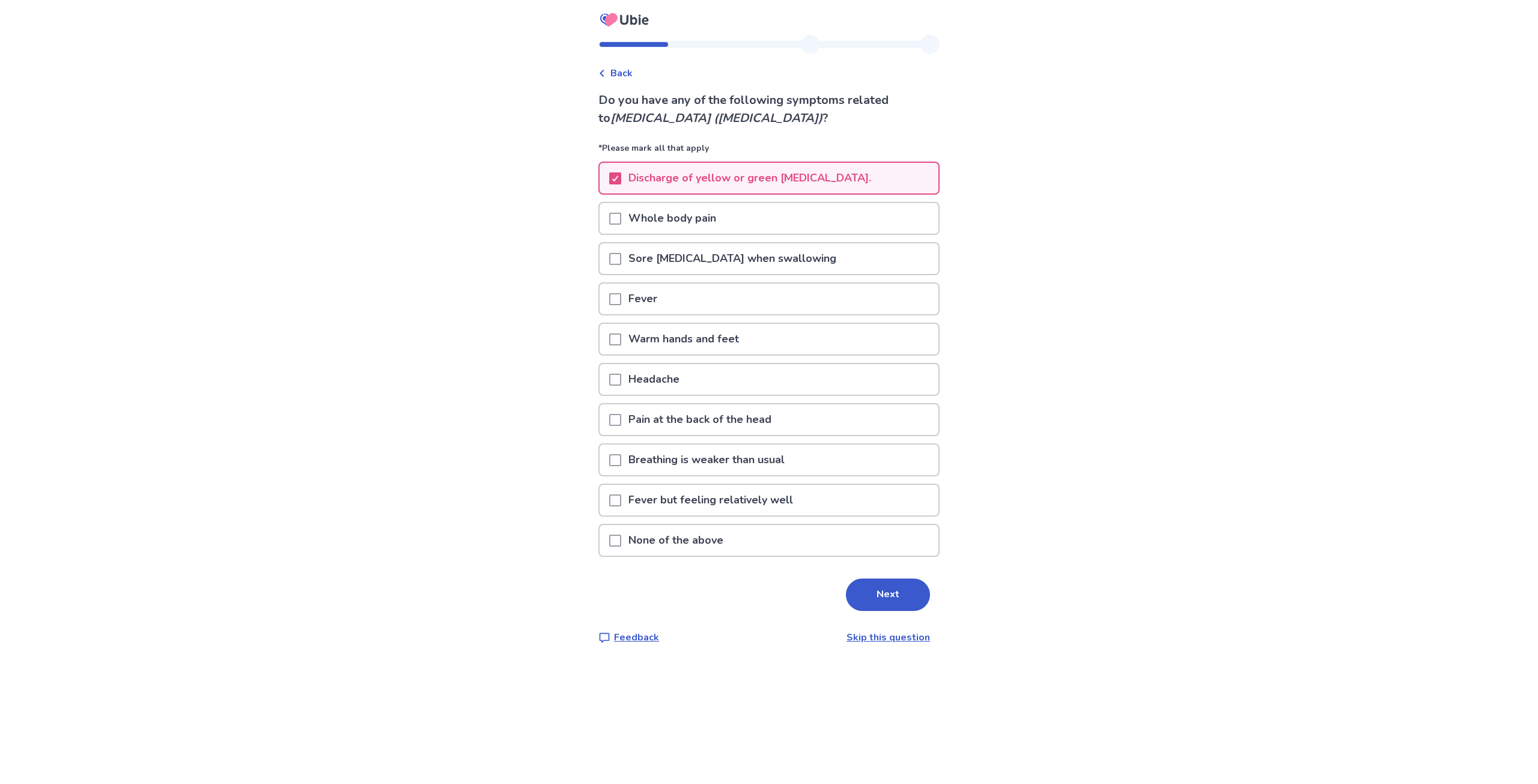
click at [622, 334] on span at bounding box center [616, 340] width 12 height 12
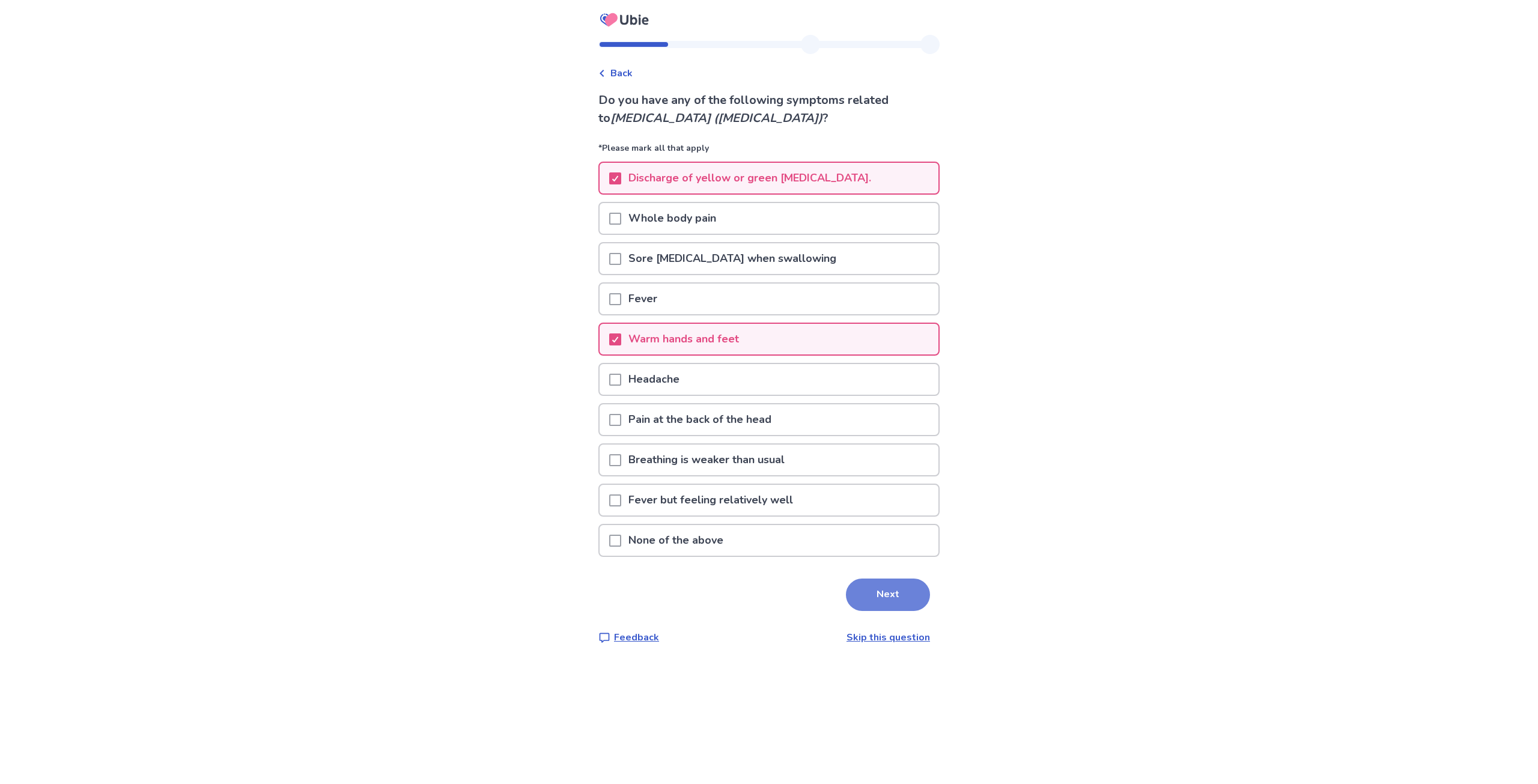
click at [903, 599] on button "Next" at bounding box center [888, 594] width 84 height 33
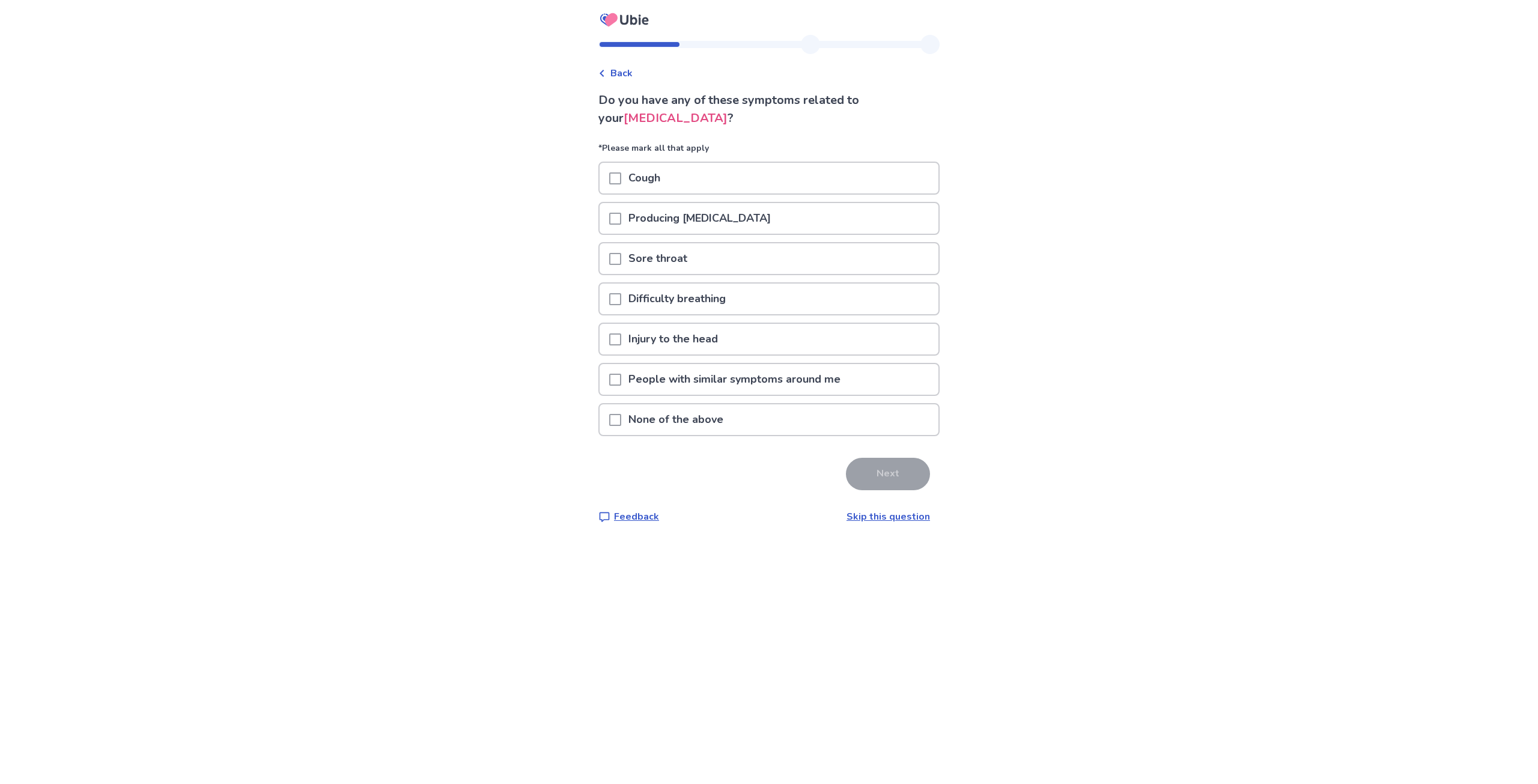
click at [617, 215] on span at bounding box center [616, 219] width 12 height 12
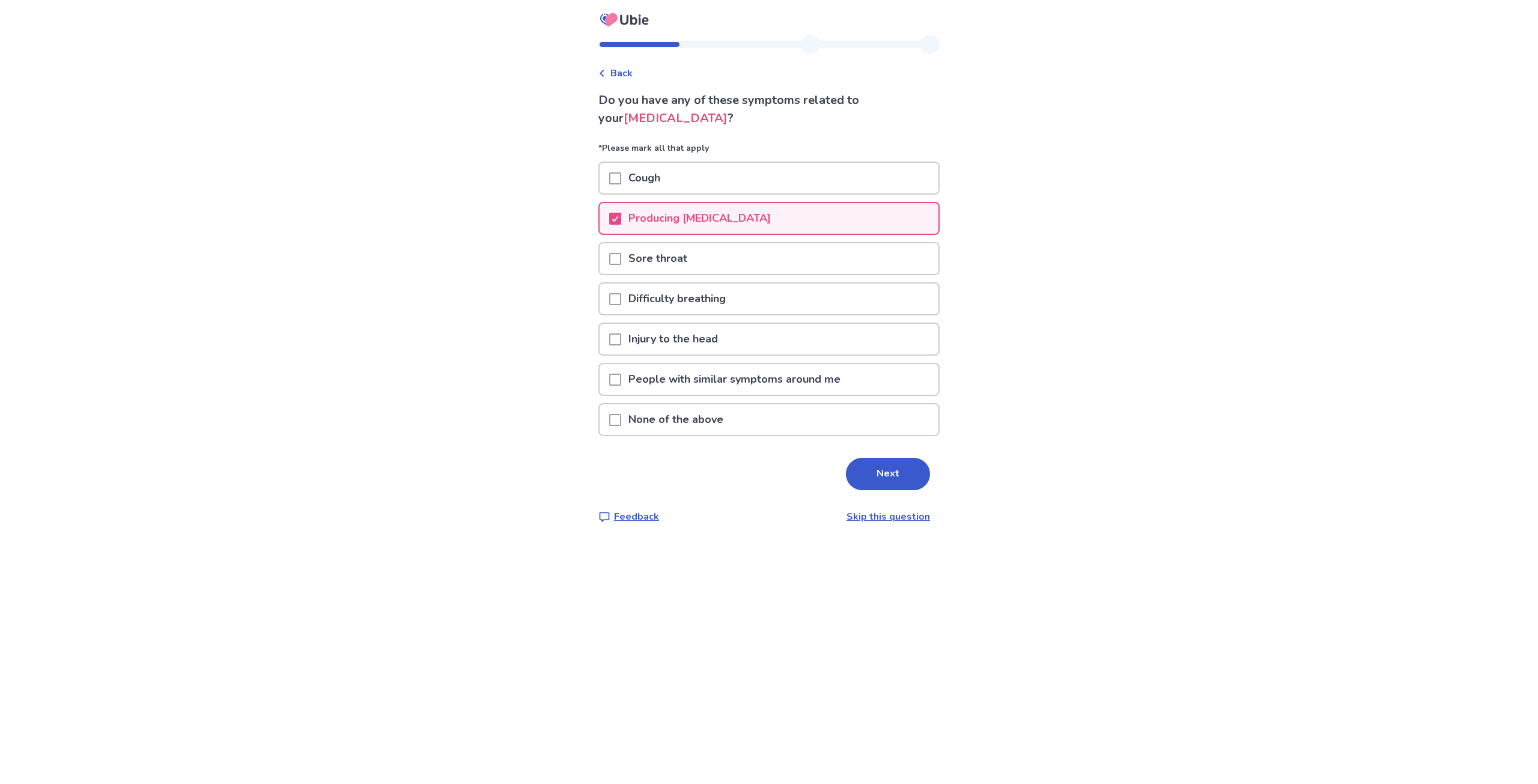
click at [622, 176] on span at bounding box center [616, 178] width 12 height 12
click at [888, 468] on button "Next" at bounding box center [888, 474] width 84 height 33
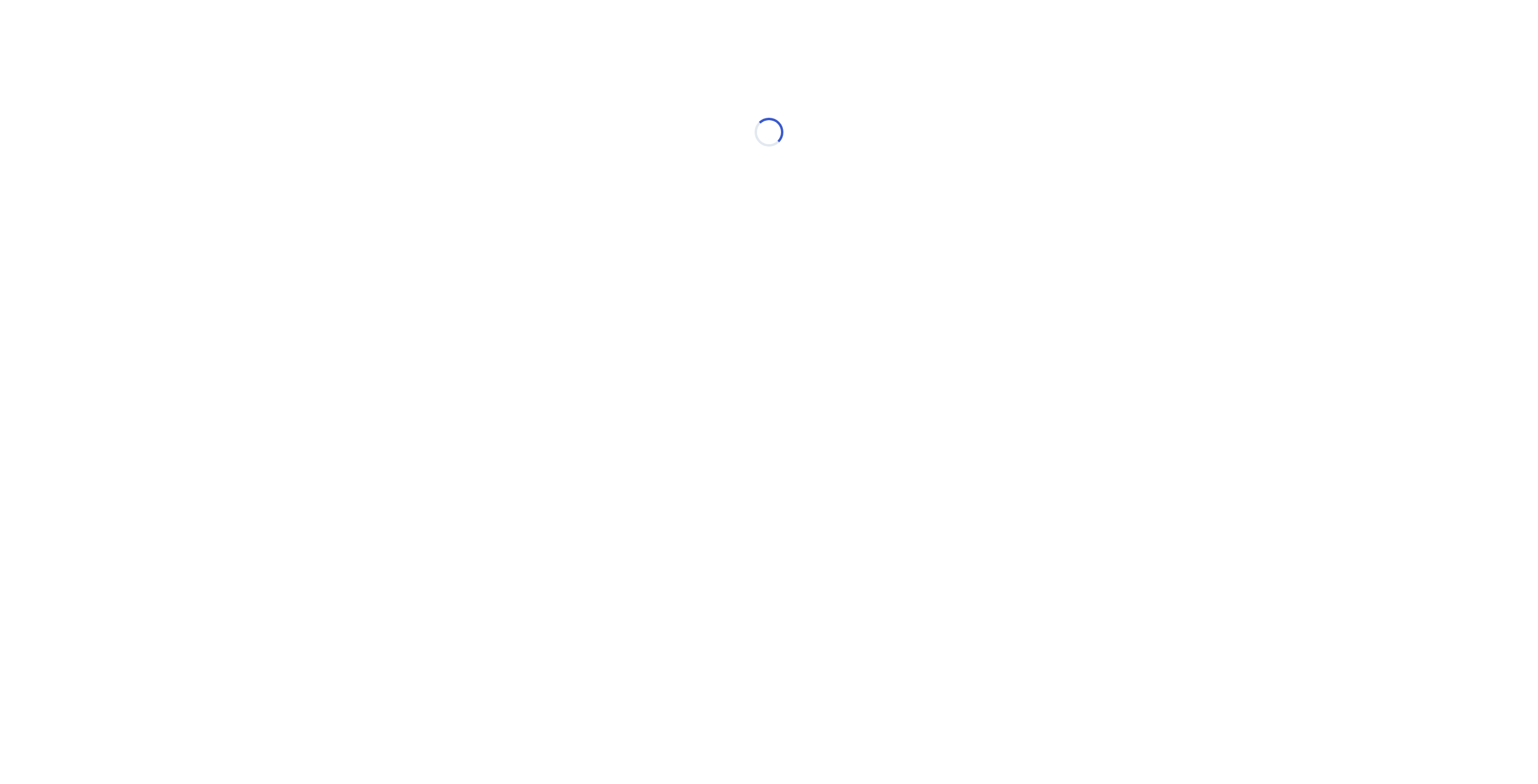
select select "*"
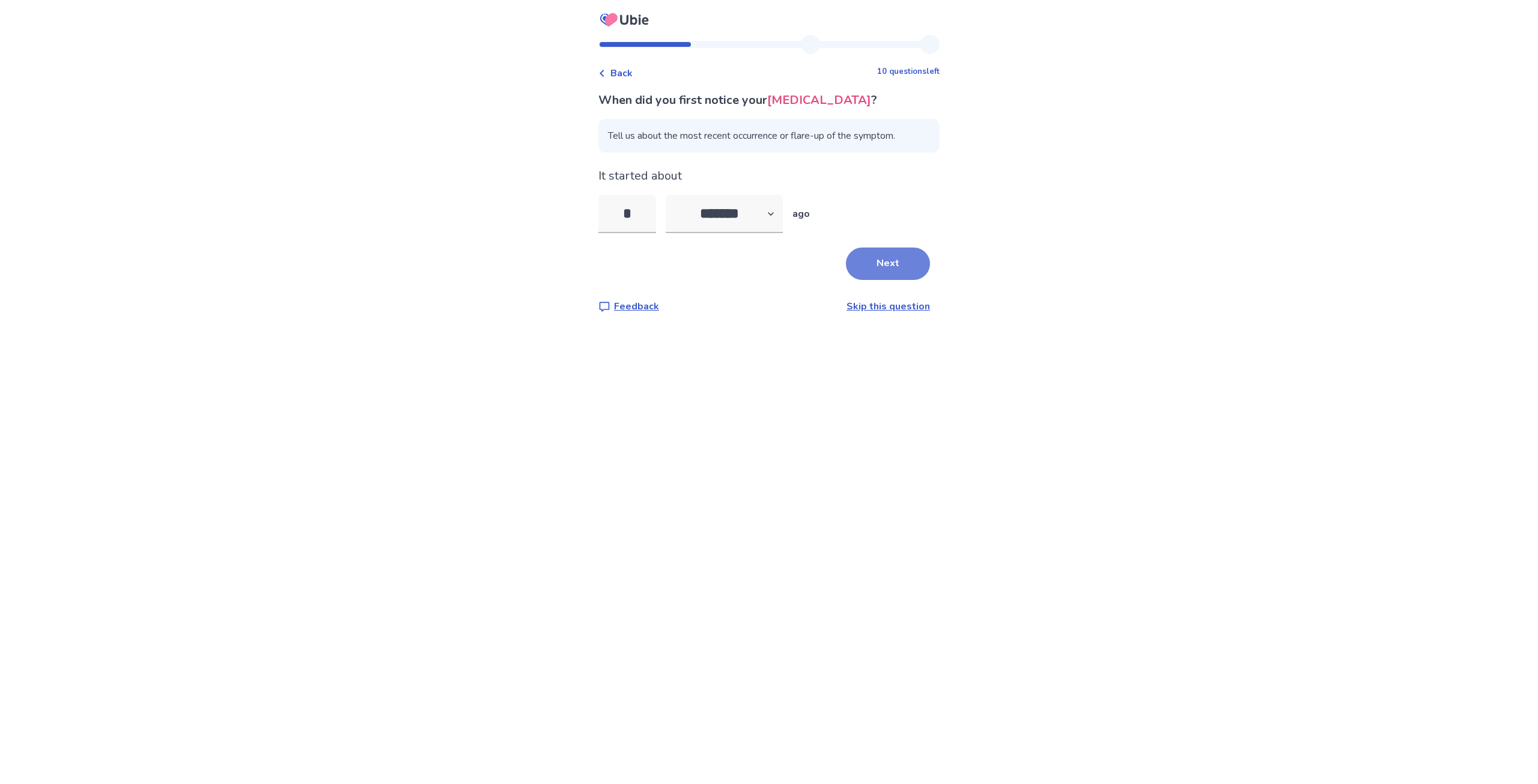
type input "*"
click at [890, 257] on button "Next" at bounding box center [888, 263] width 84 height 33
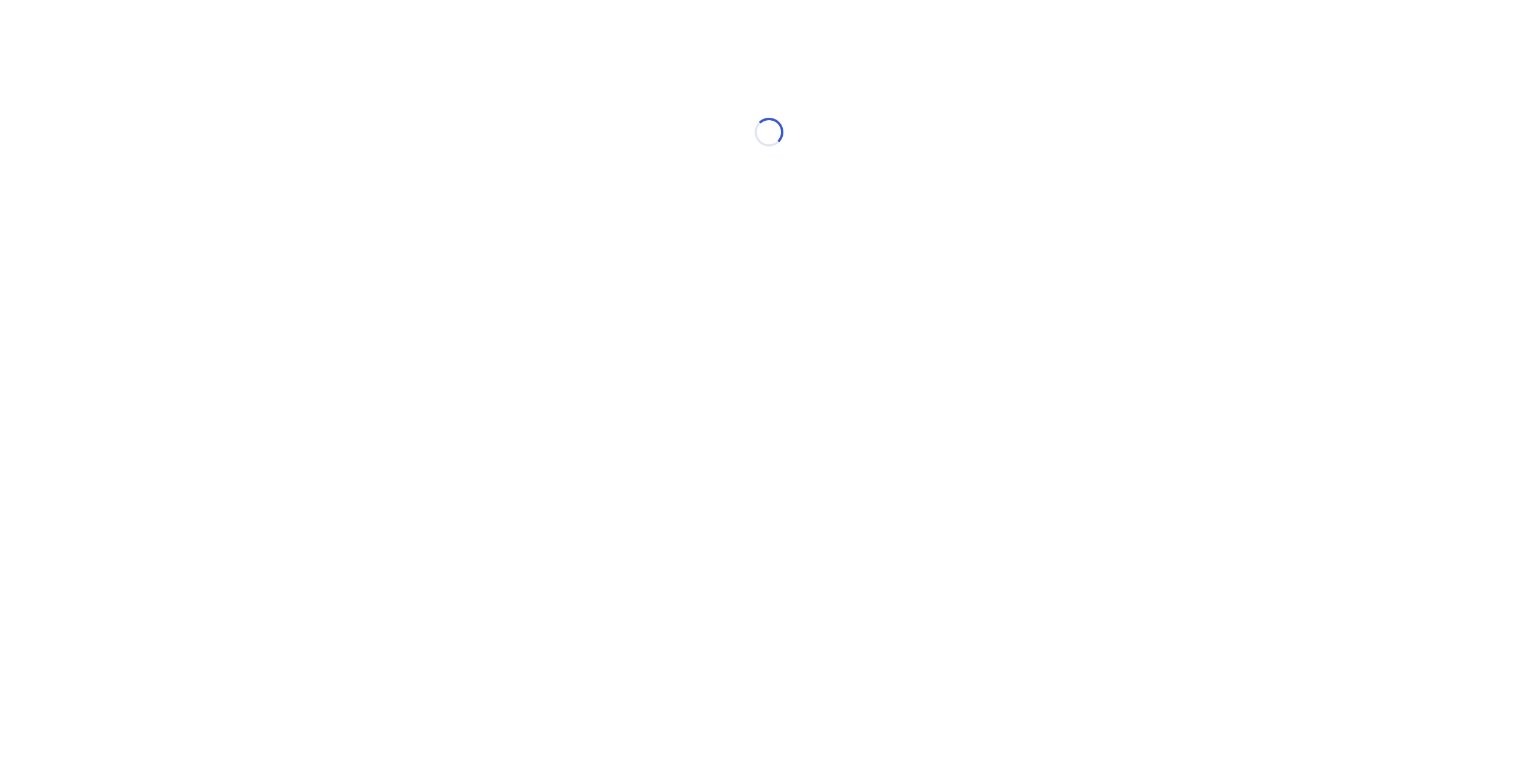
select select "*"
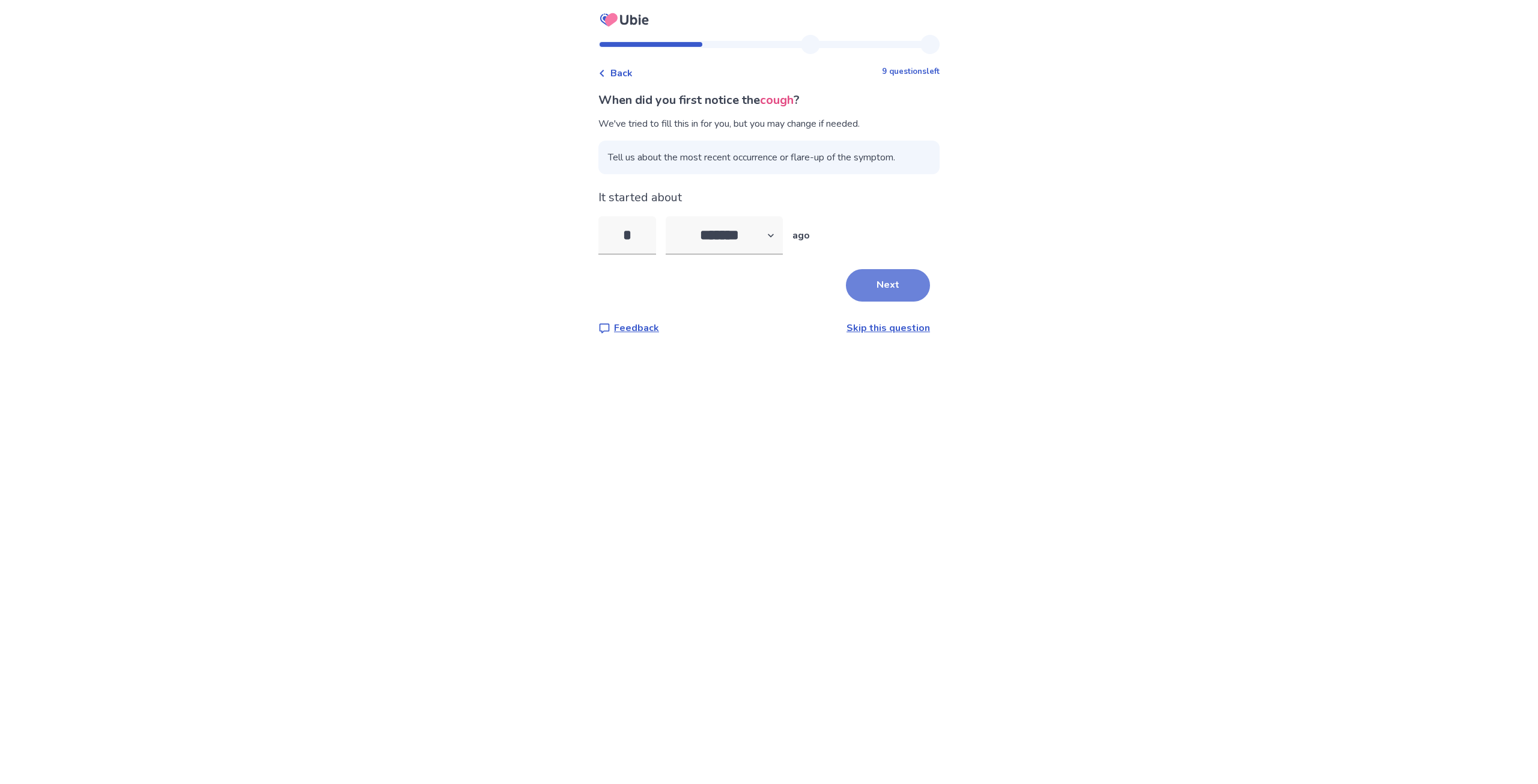
click at [883, 284] on button "Next" at bounding box center [888, 286] width 84 height 33
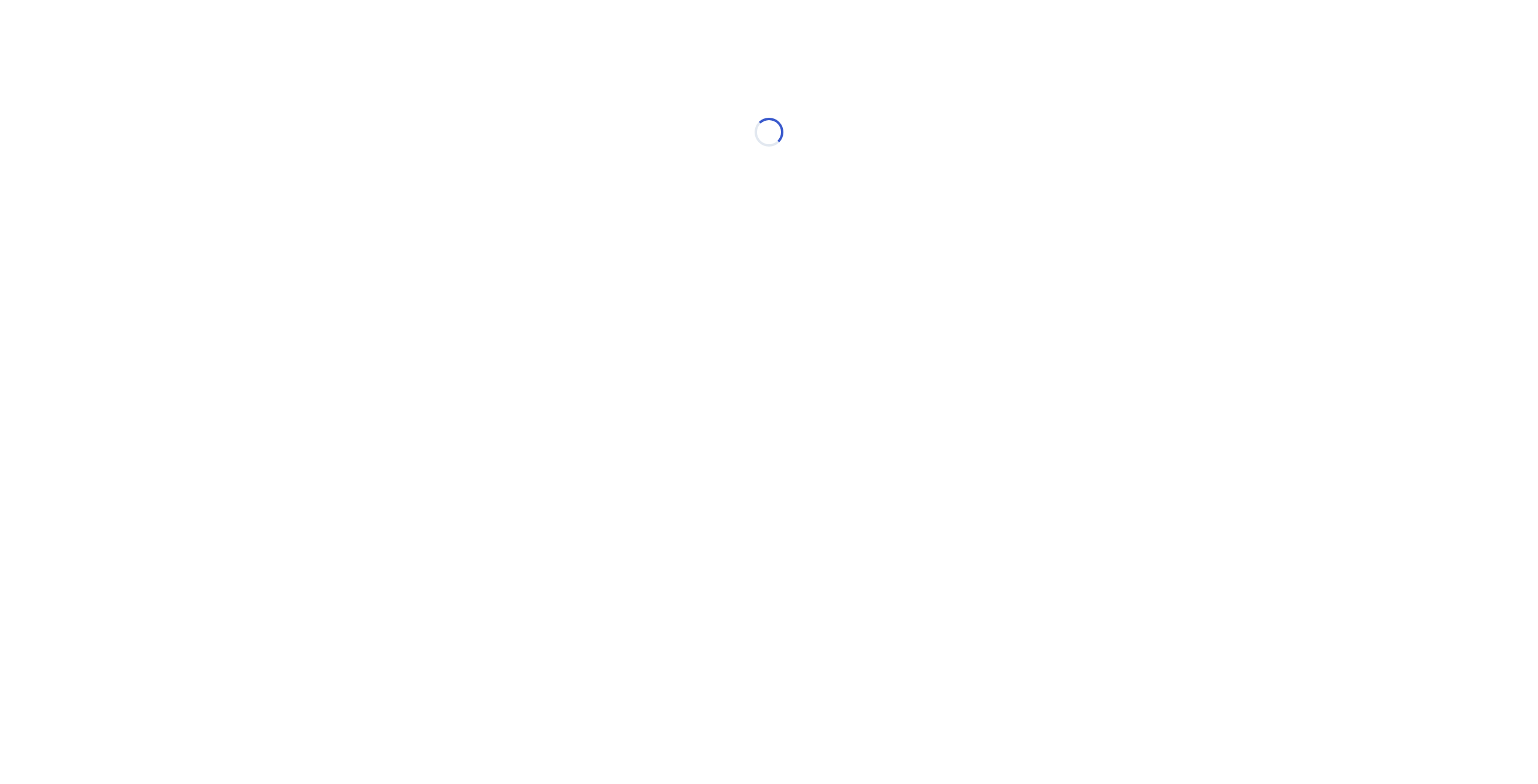
select select "*"
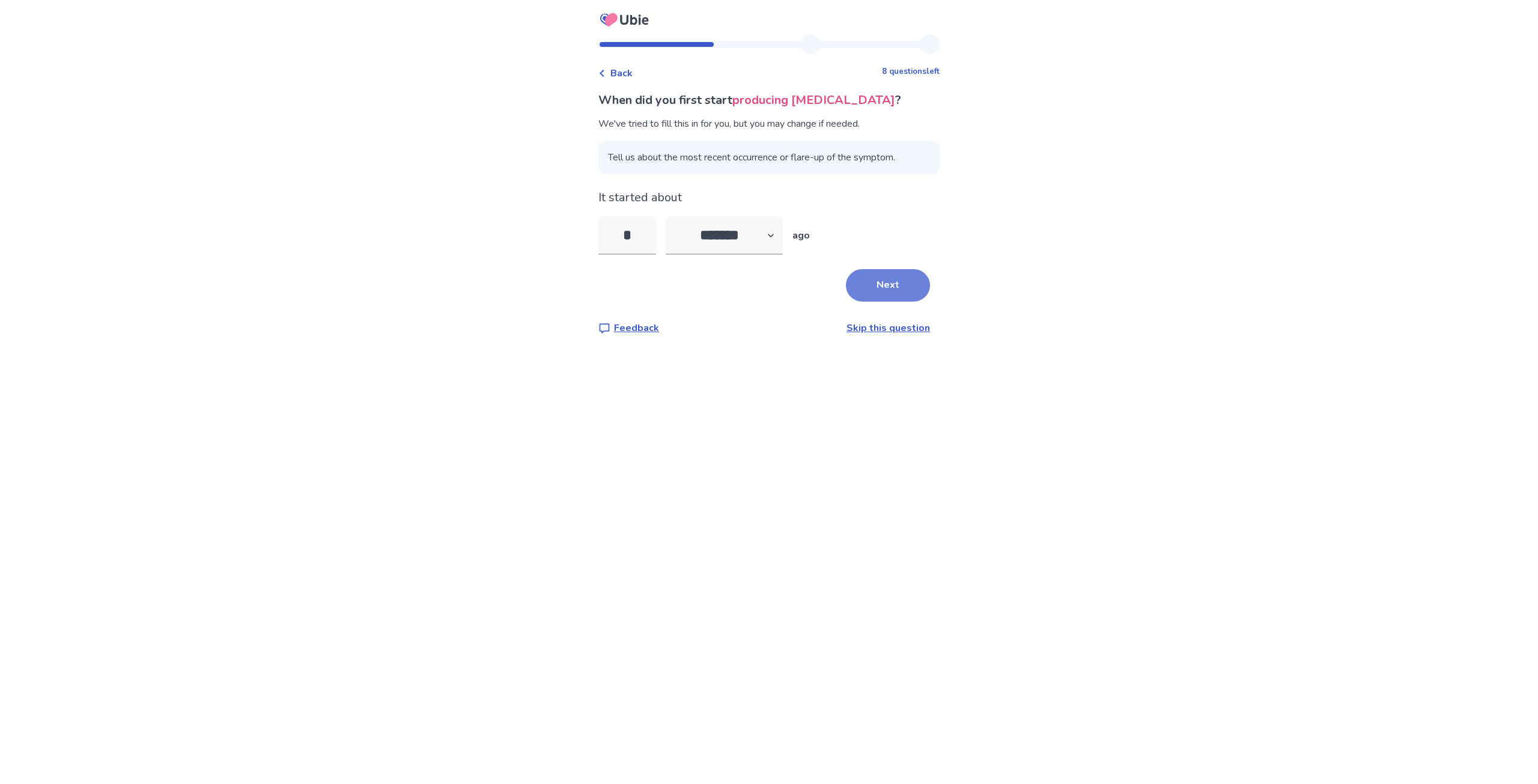
type input "*"
click at [883, 293] on button "Next" at bounding box center [888, 286] width 84 height 33
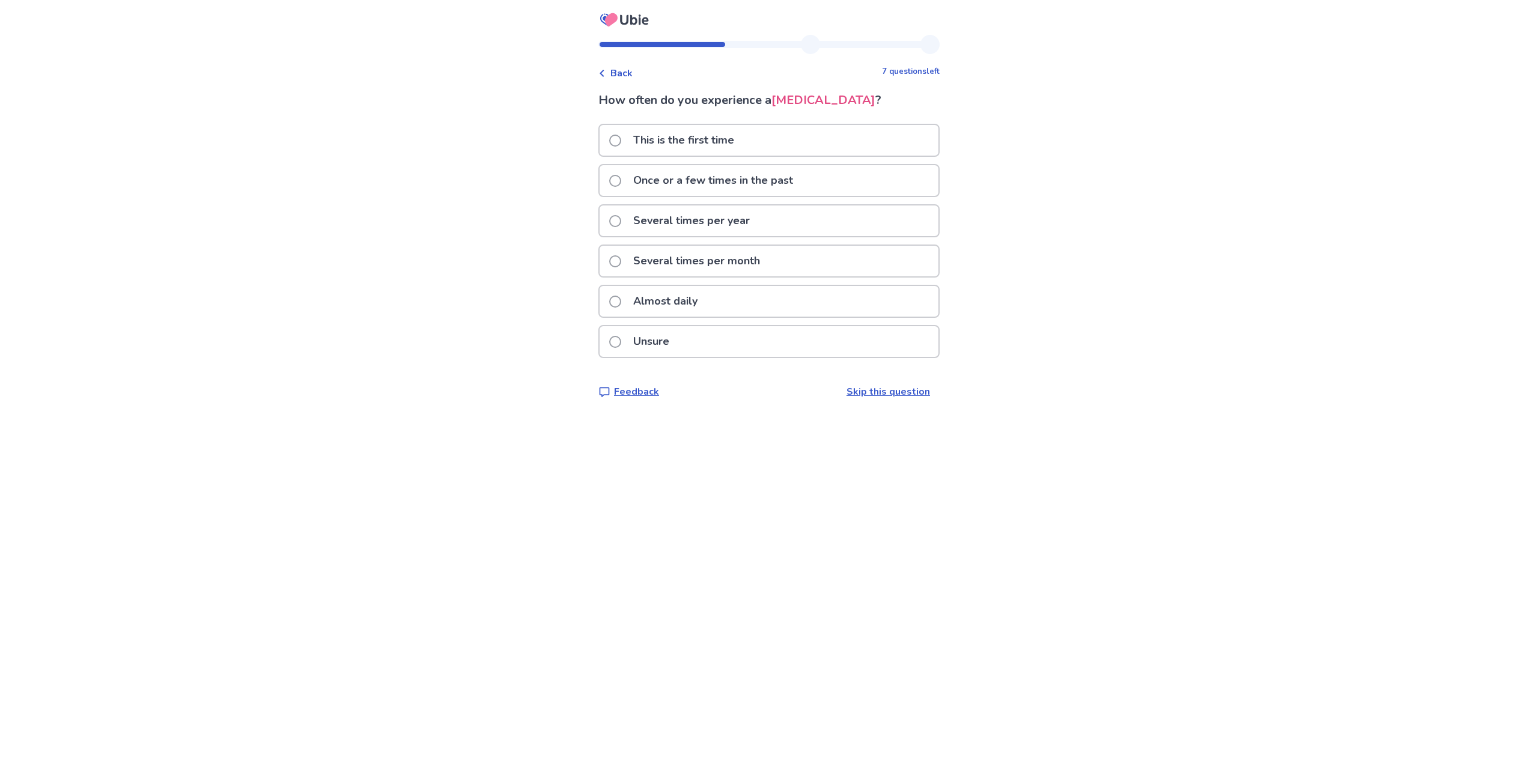
click at [622, 228] on label "Several times per year" at bounding box center [683, 221] width 148 height 31
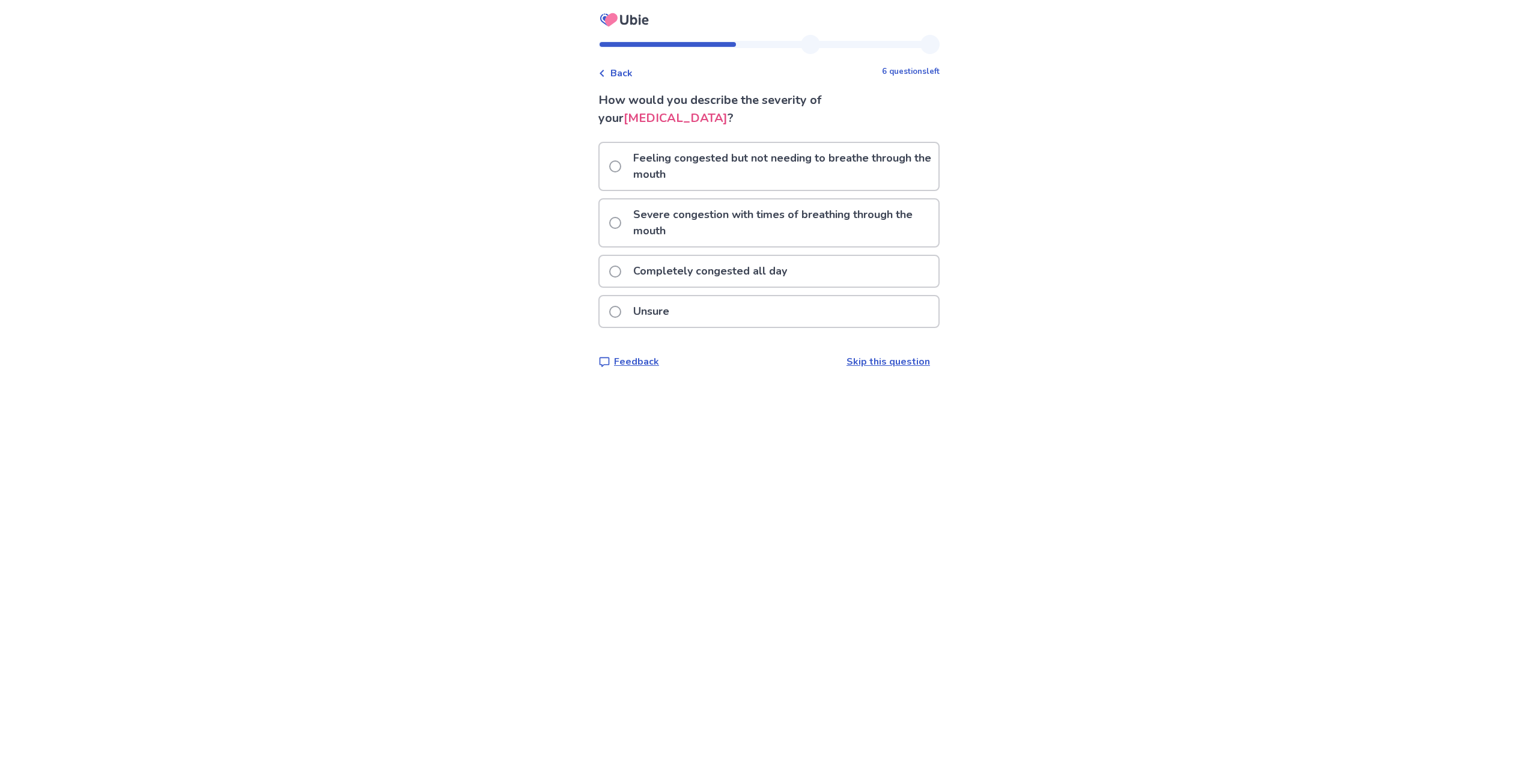
click at [622, 217] on span at bounding box center [616, 223] width 12 height 12
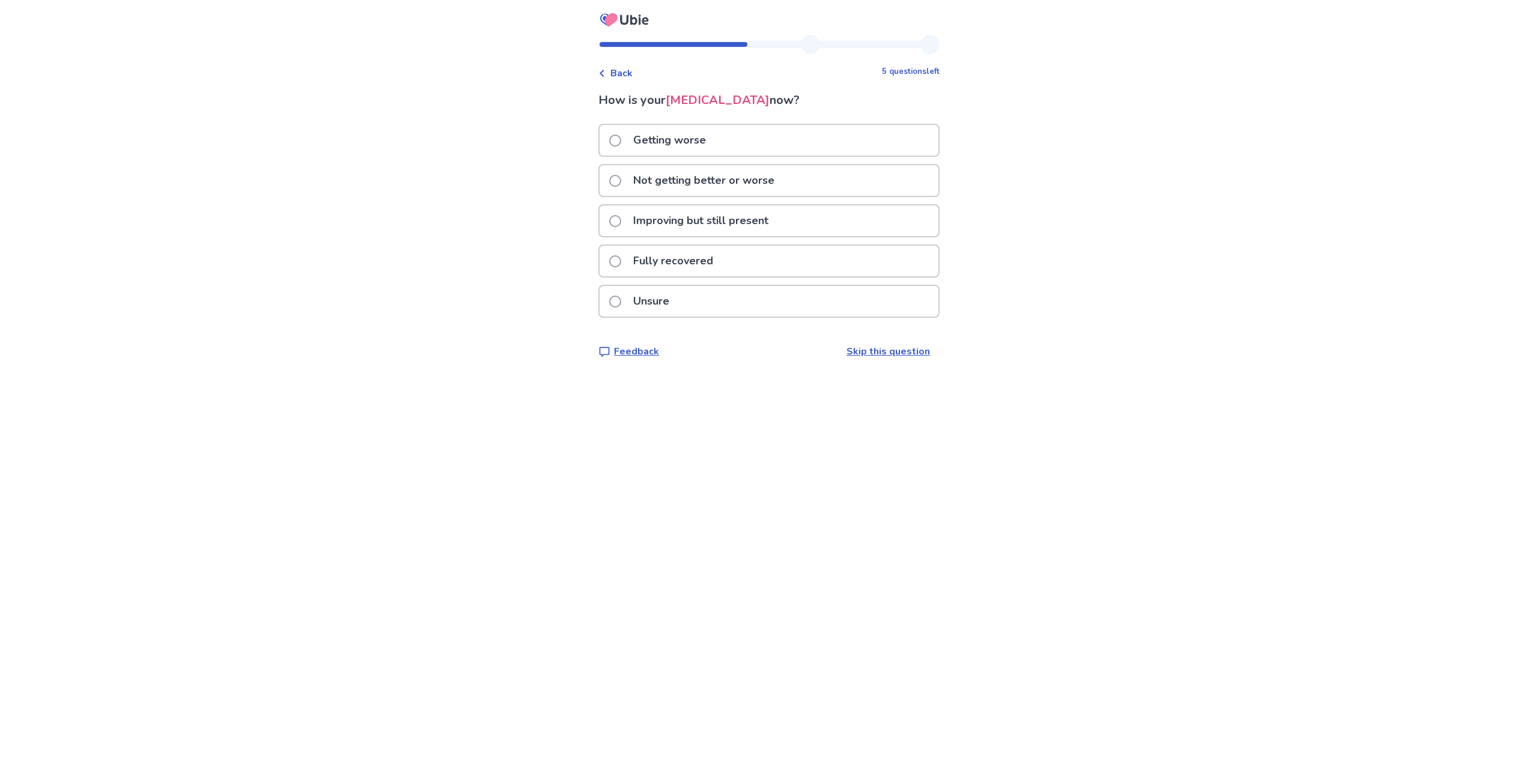
click at [622, 179] on span at bounding box center [616, 181] width 12 height 12
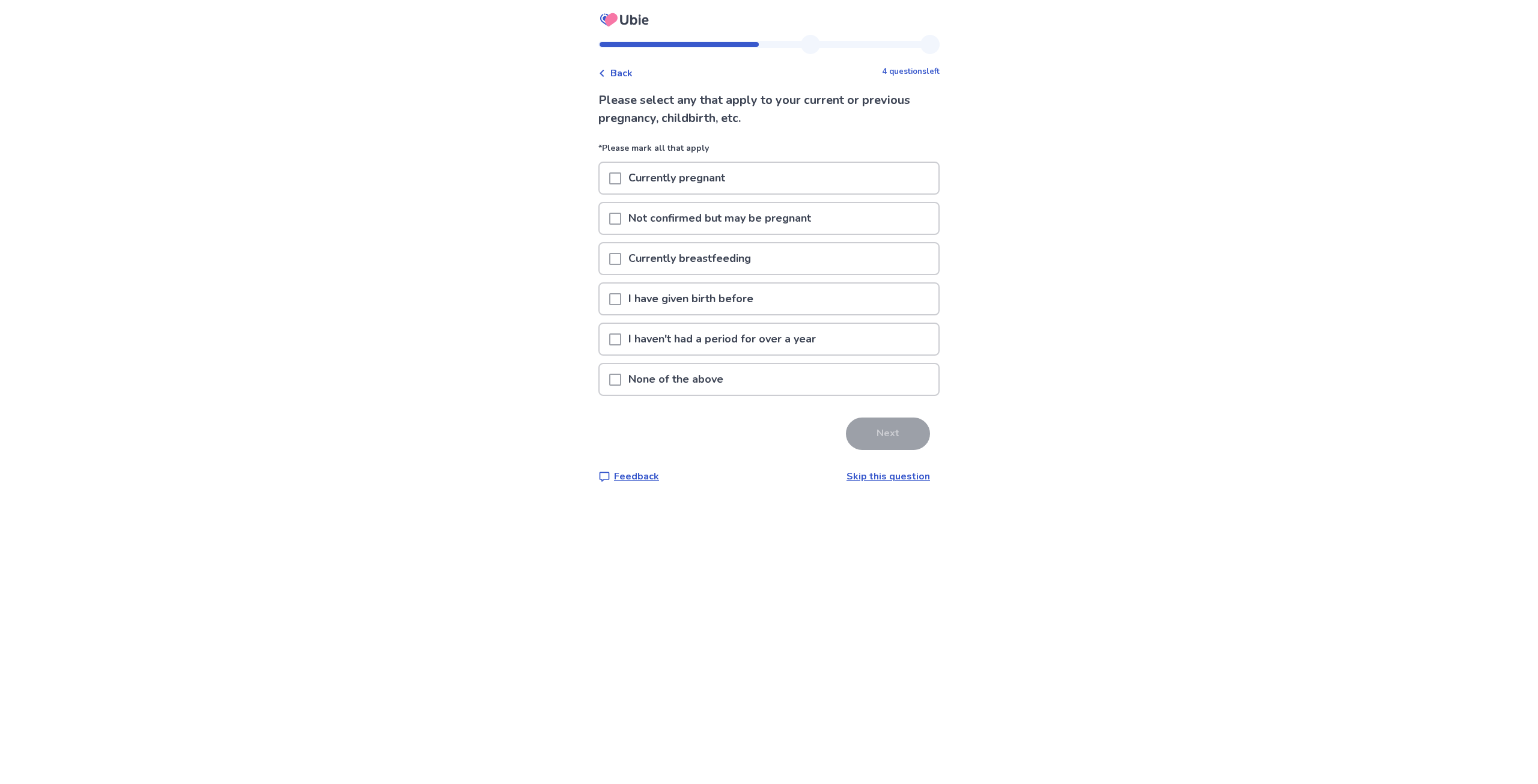
click at [620, 379] on span at bounding box center [616, 380] width 12 height 12
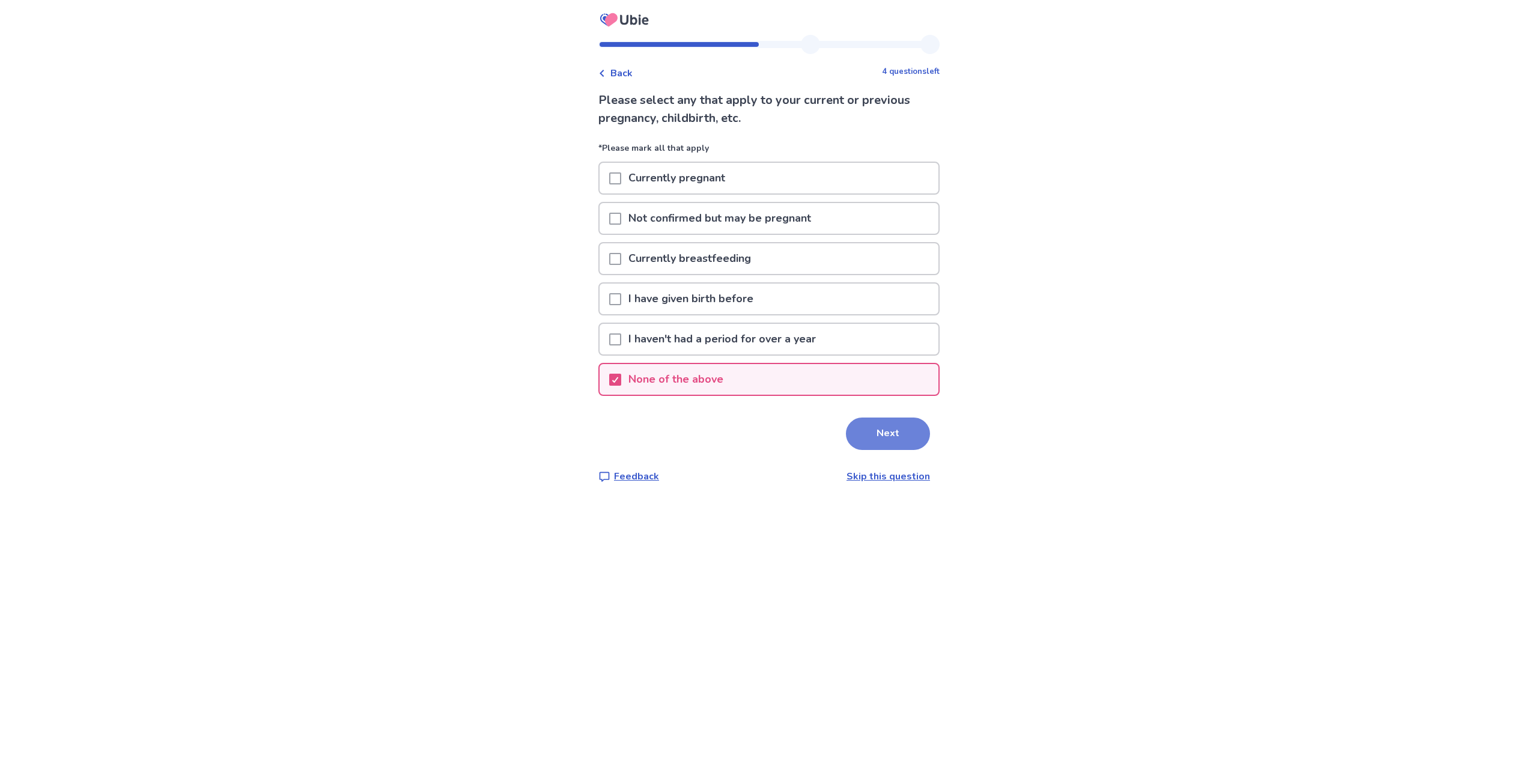
click at [903, 442] on button "Next" at bounding box center [888, 434] width 84 height 33
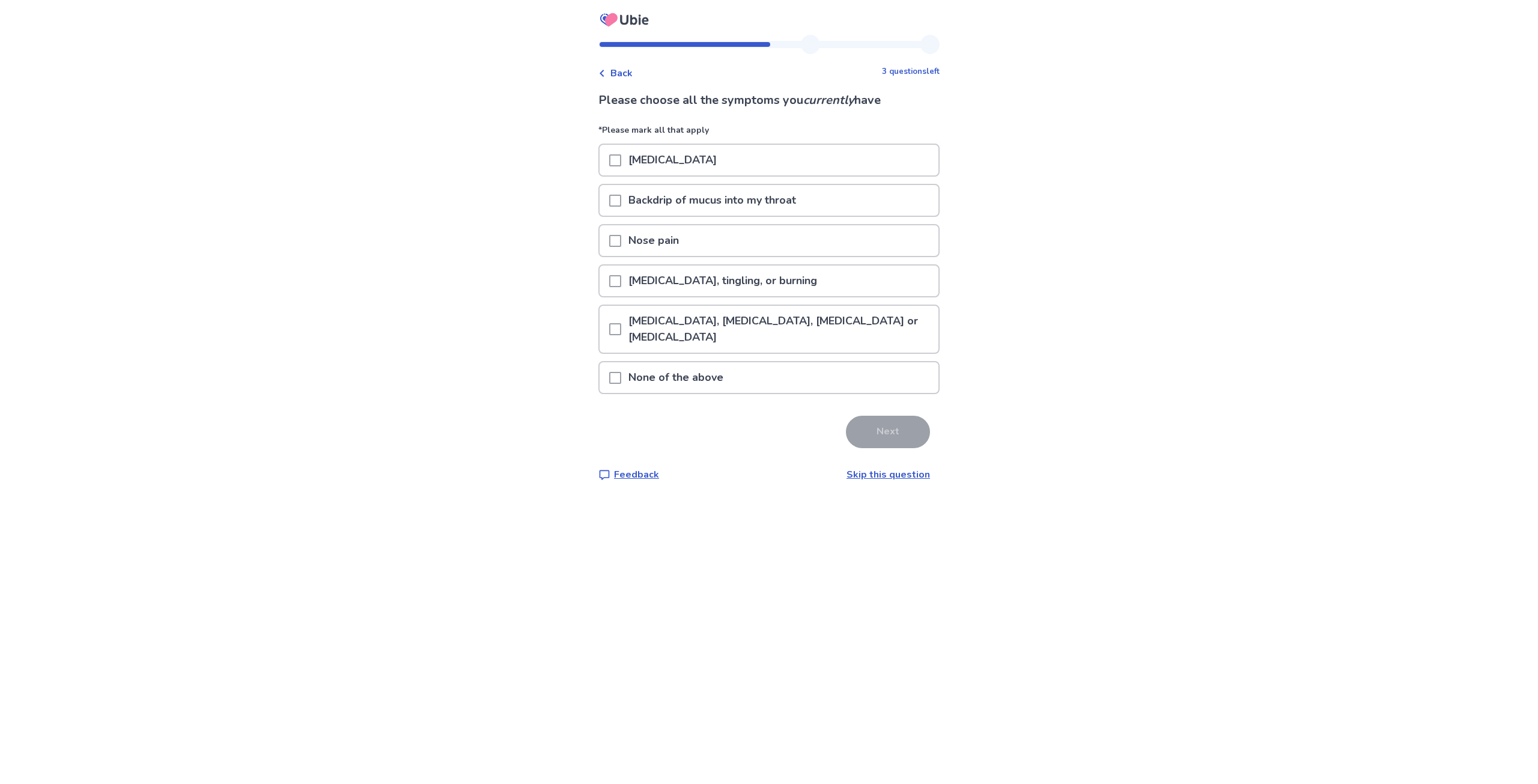
click at [617, 154] on span at bounding box center [616, 161] width 12 height 12
click at [620, 195] on span at bounding box center [616, 201] width 12 height 12
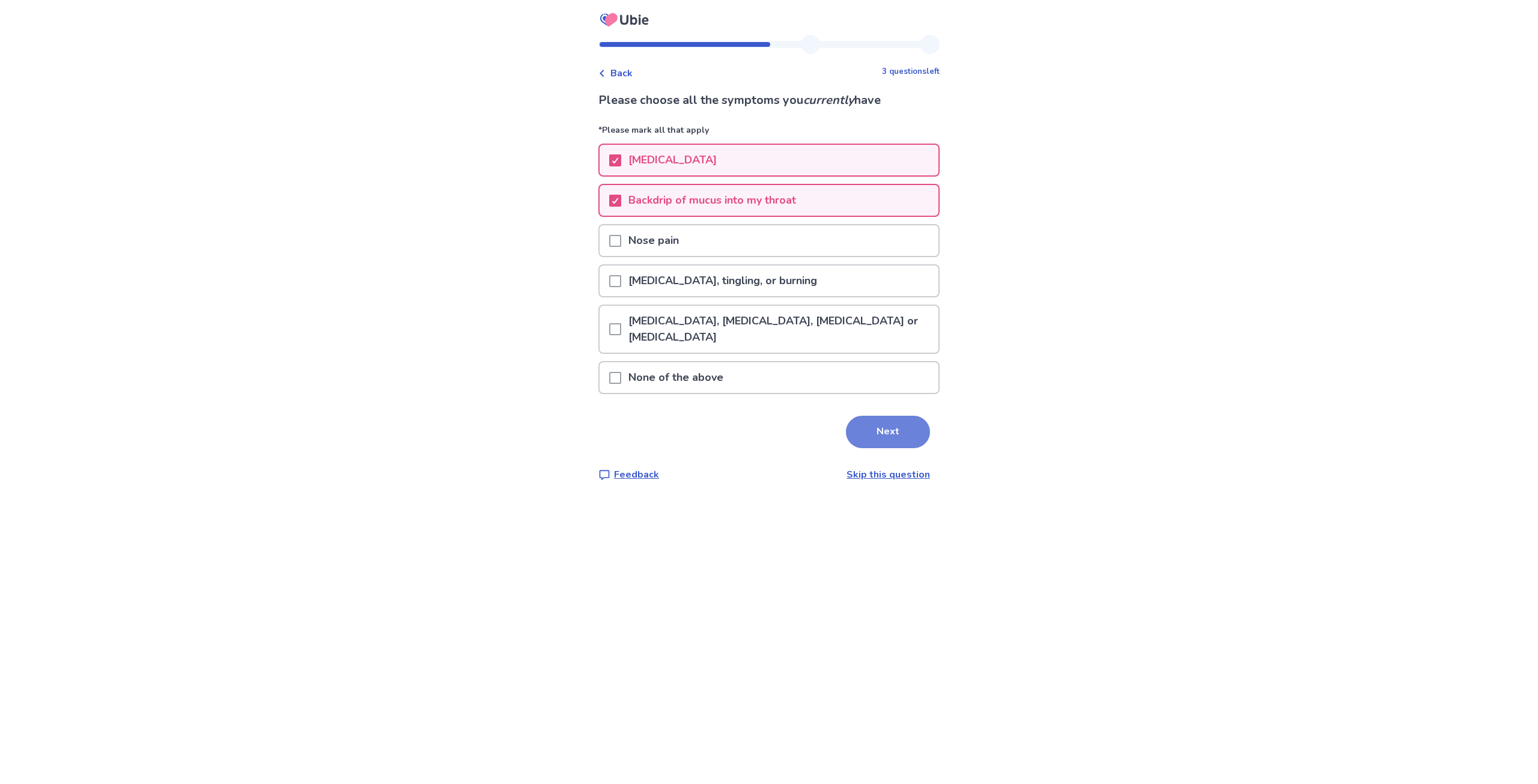
click at [889, 435] on button "Next" at bounding box center [888, 432] width 84 height 33
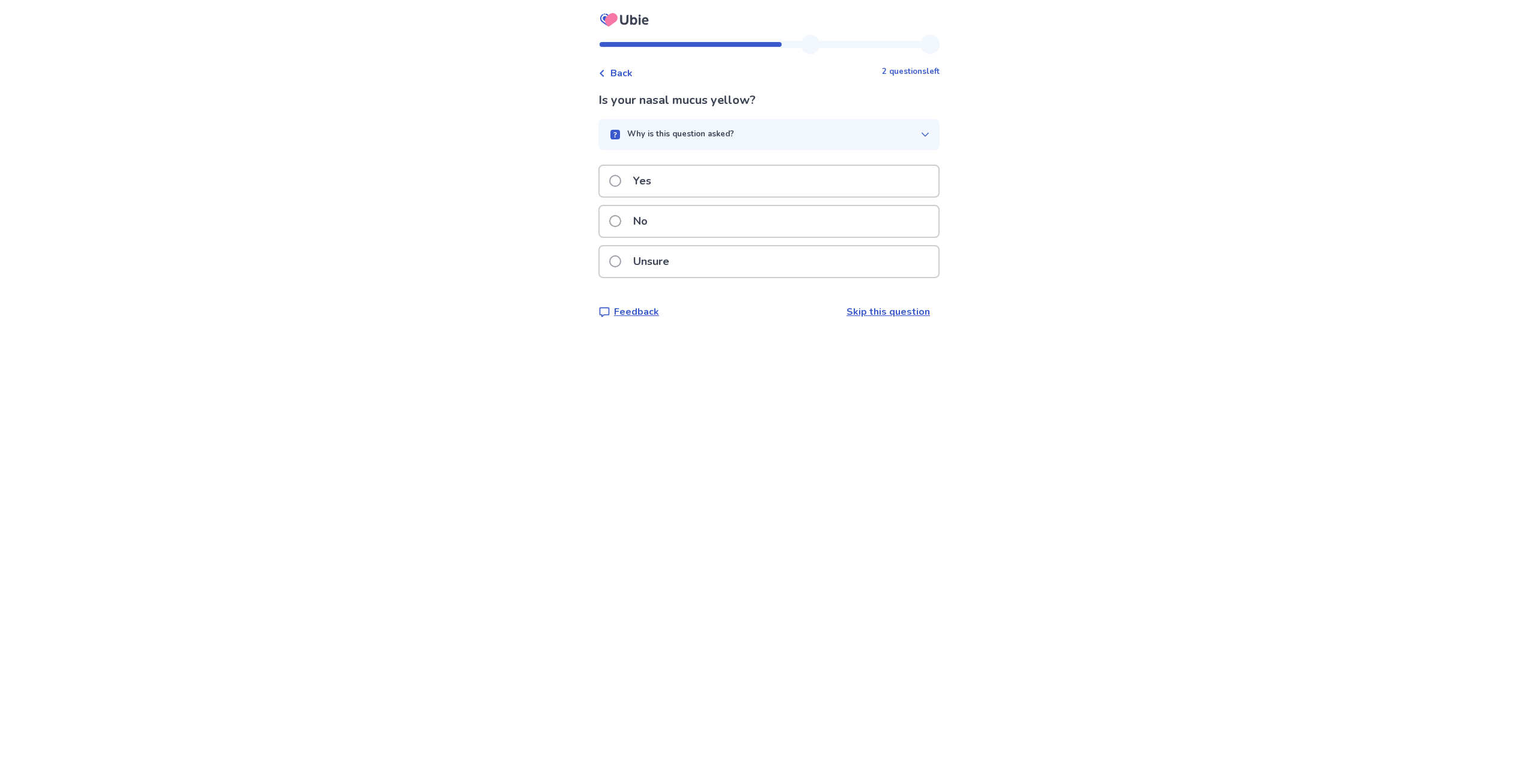
click at [622, 224] on span at bounding box center [616, 222] width 12 height 12
click at [622, 136] on span at bounding box center [616, 141] width 12 height 12
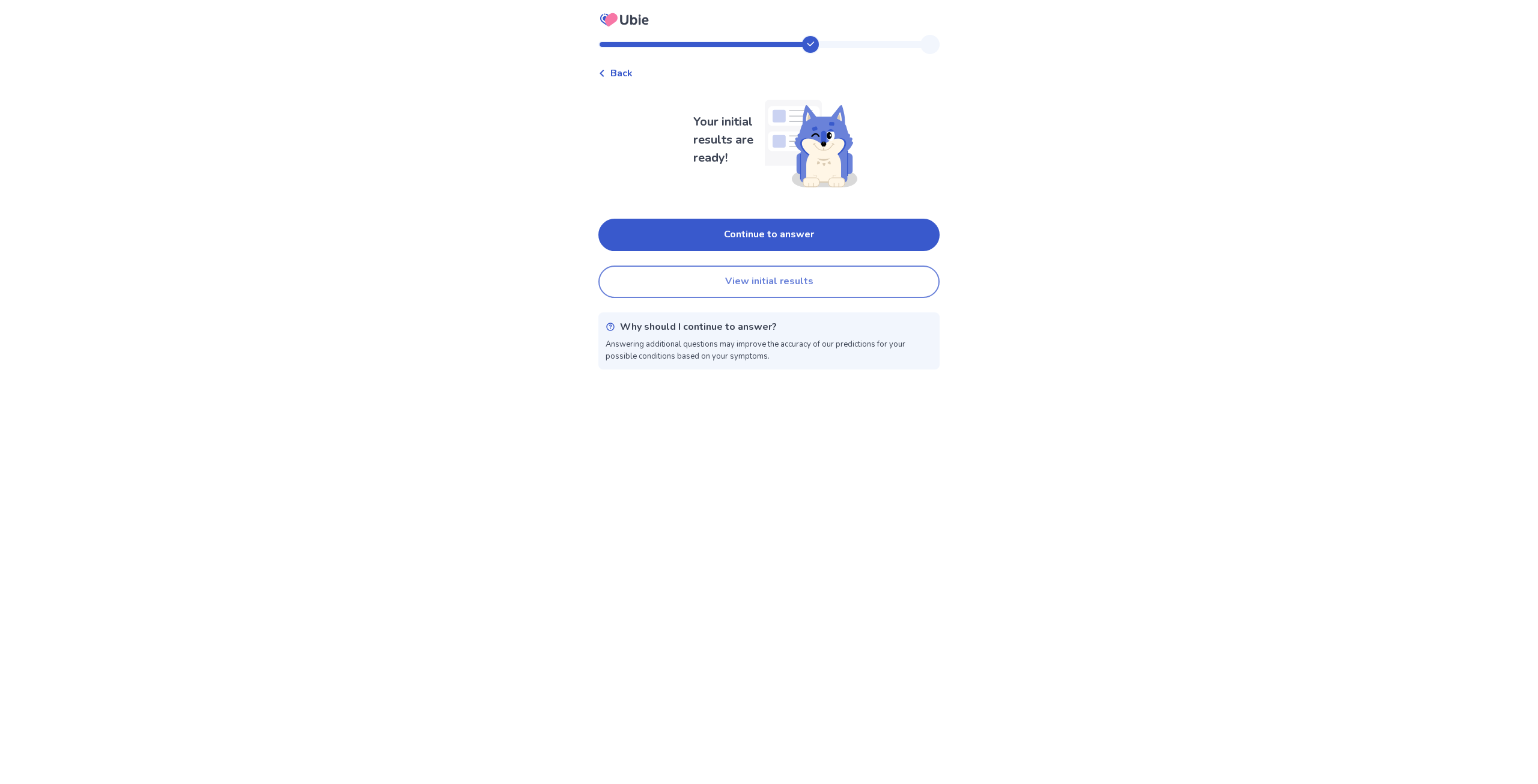
click at [796, 284] on button "View initial results" at bounding box center [769, 281] width 341 height 33
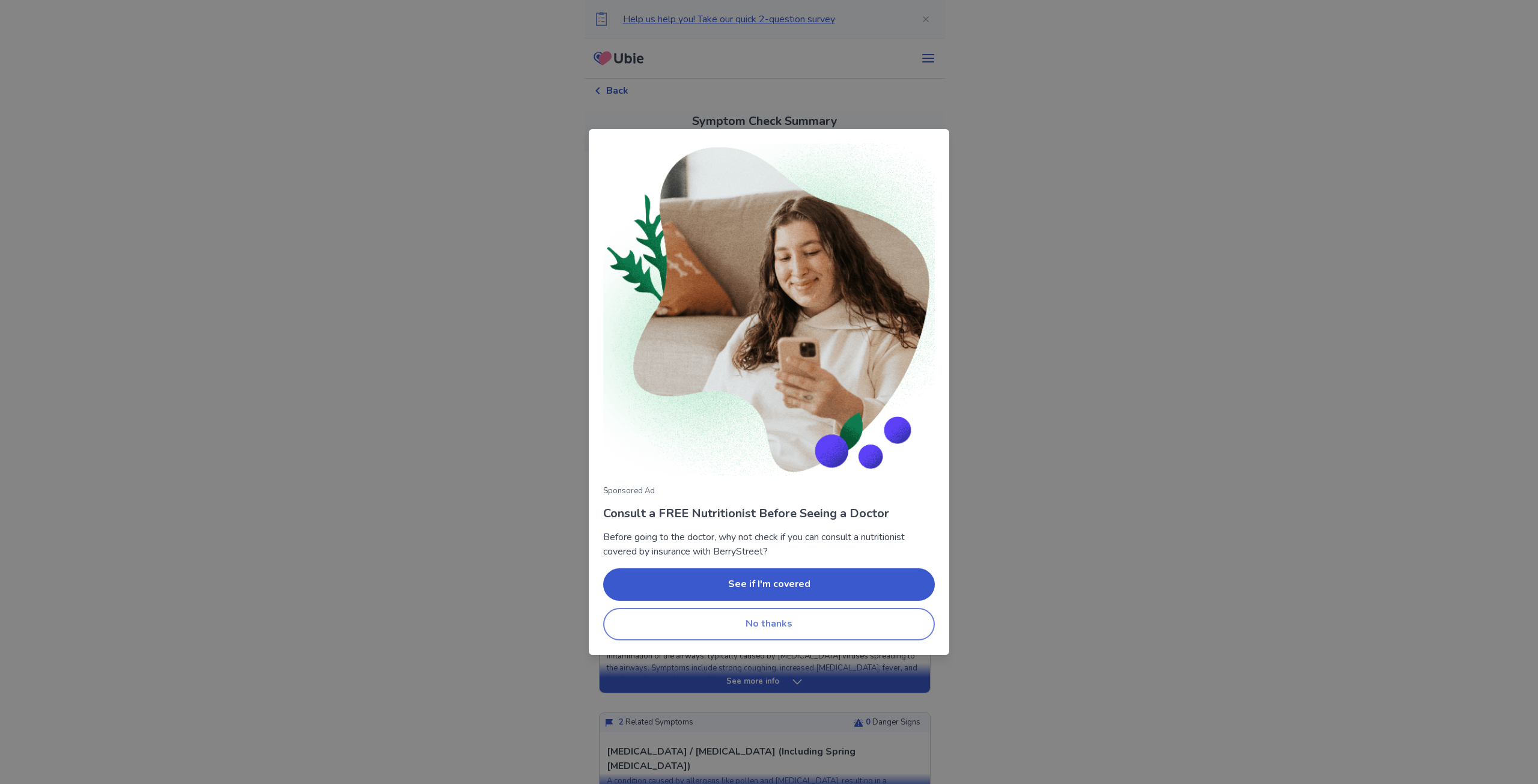
click at [761, 617] on button "No thanks" at bounding box center [769, 624] width 332 height 33
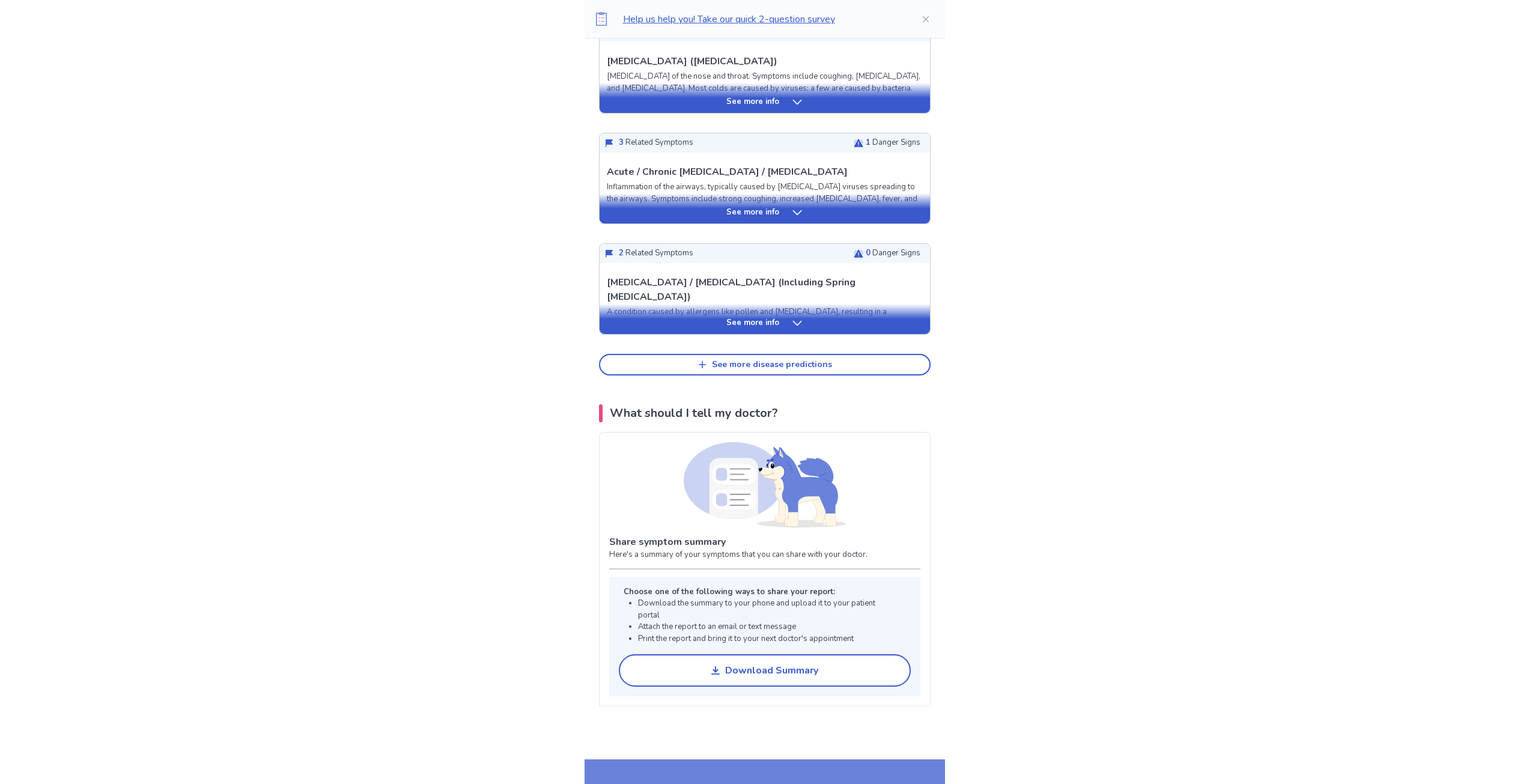
scroll to position [481, 0]
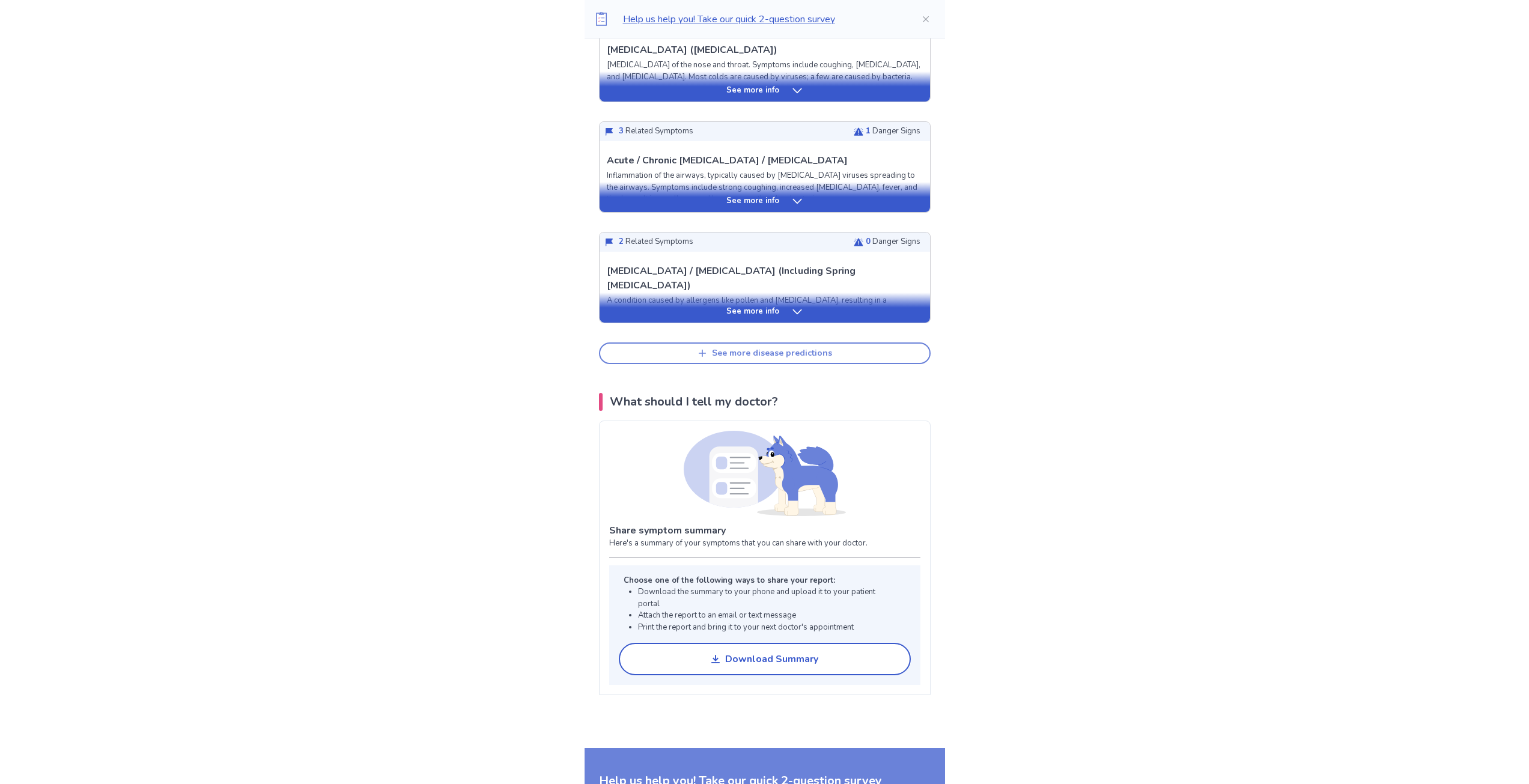
click at [754, 357] on div "See more disease predictions" at bounding box center [772, 354] width 120 height 11
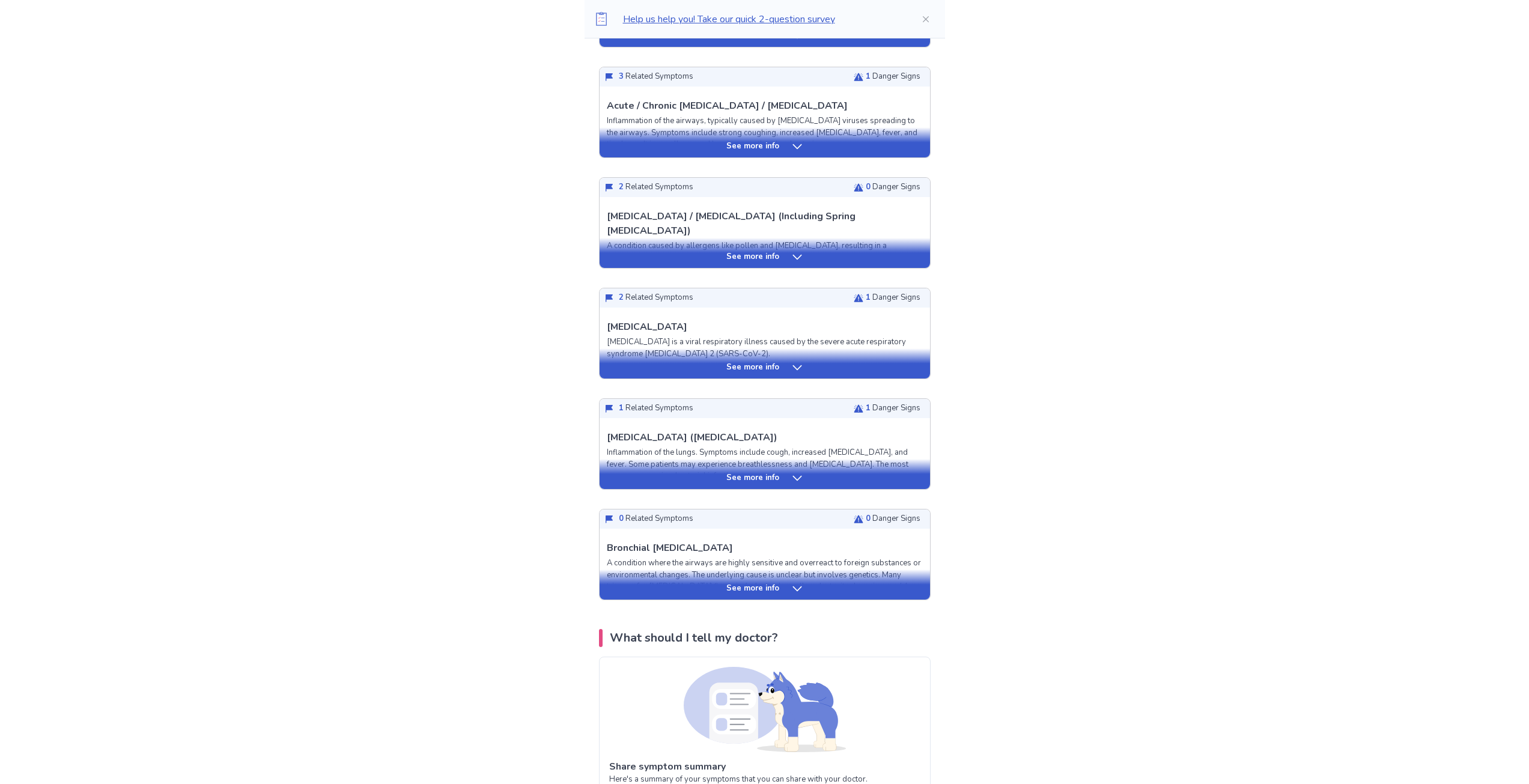
scroll to position [541, 0]
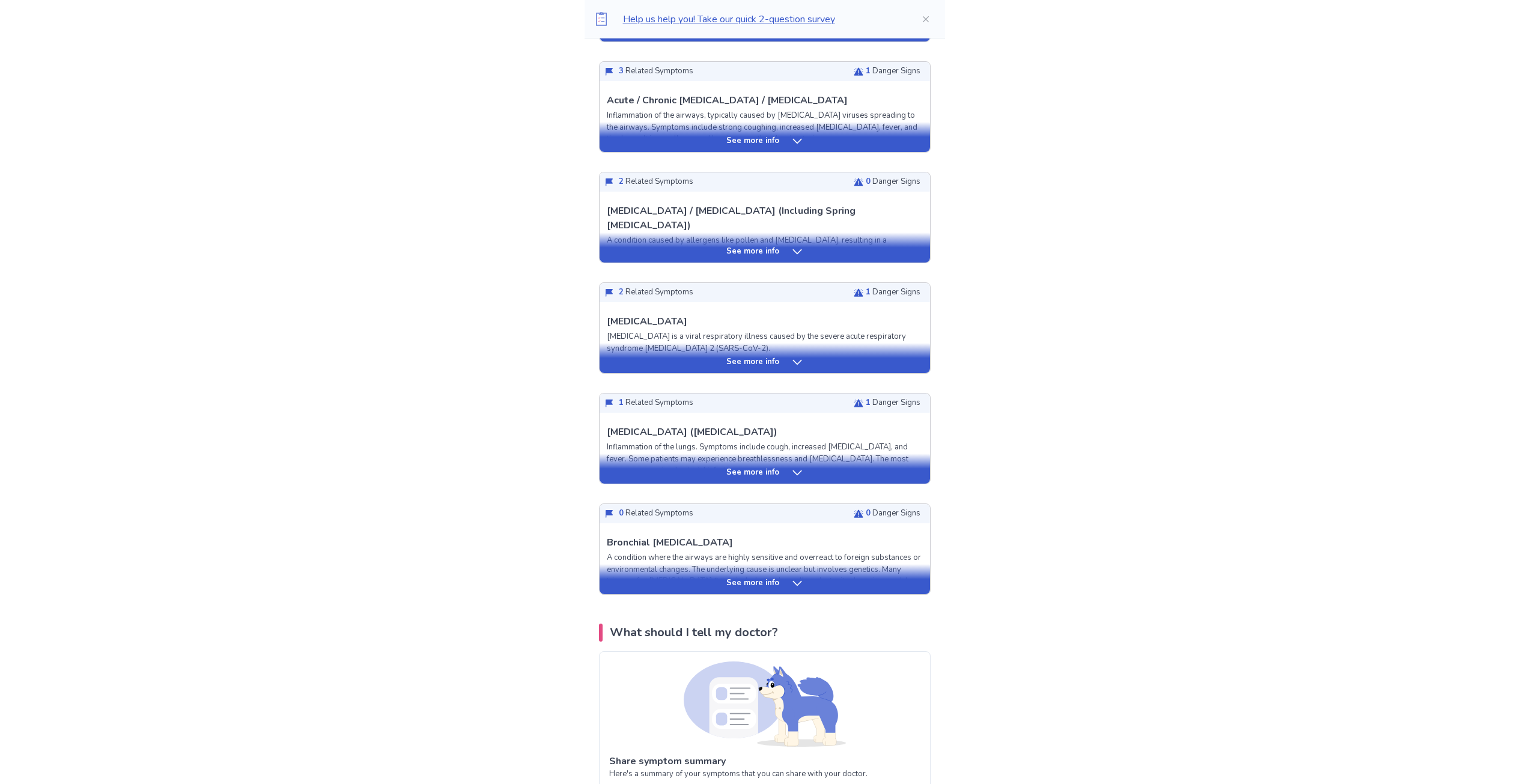
click at [879, 293] on p "1 Danger Signs" at bounding box center [893, 293] width 55 height 12
click at [801, 357] on icon at bounding box center [797, 363] width 12 height 12
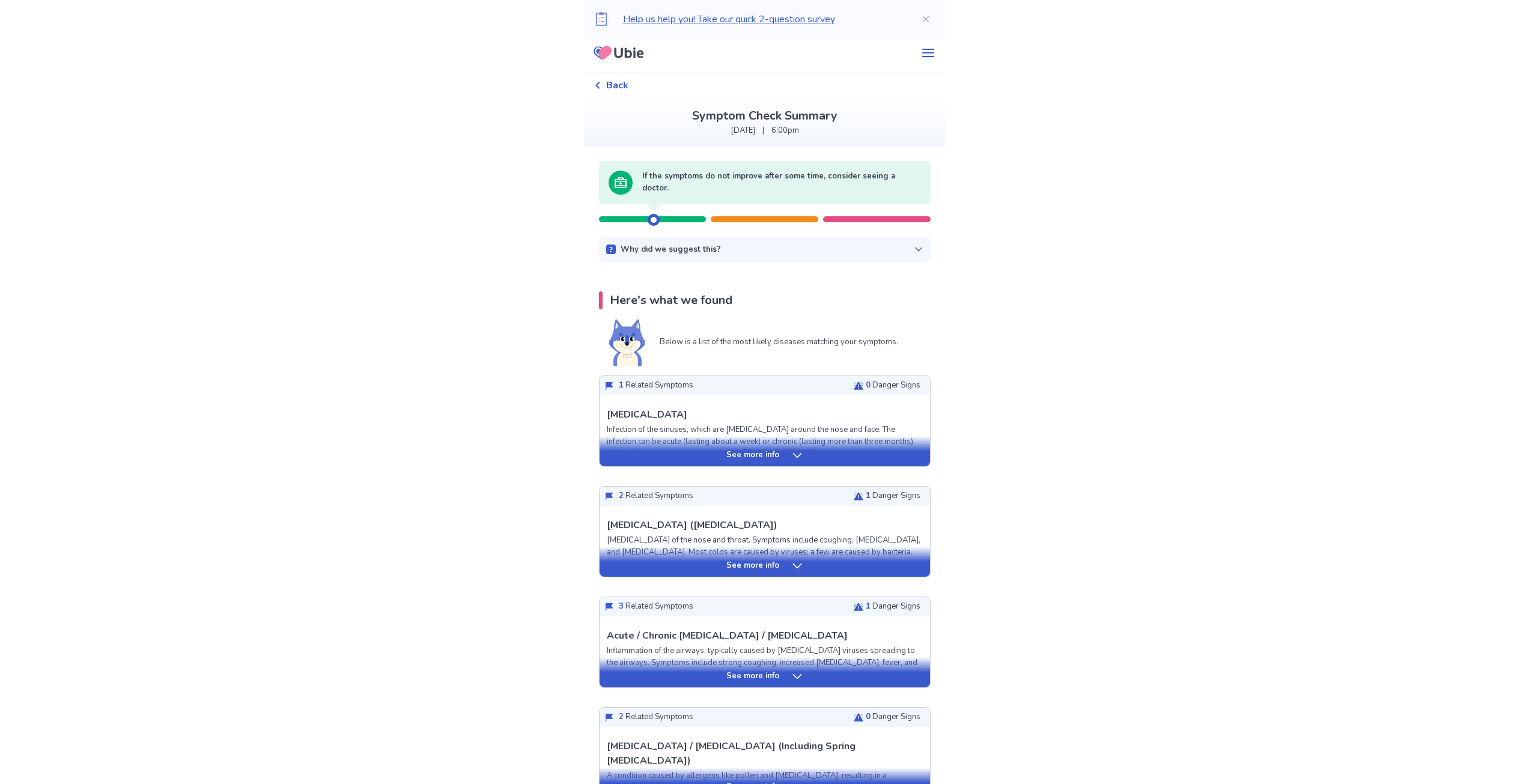
scroll to position [0, 0]
